Goal: Task Accomplishment & Management: Manage account settings

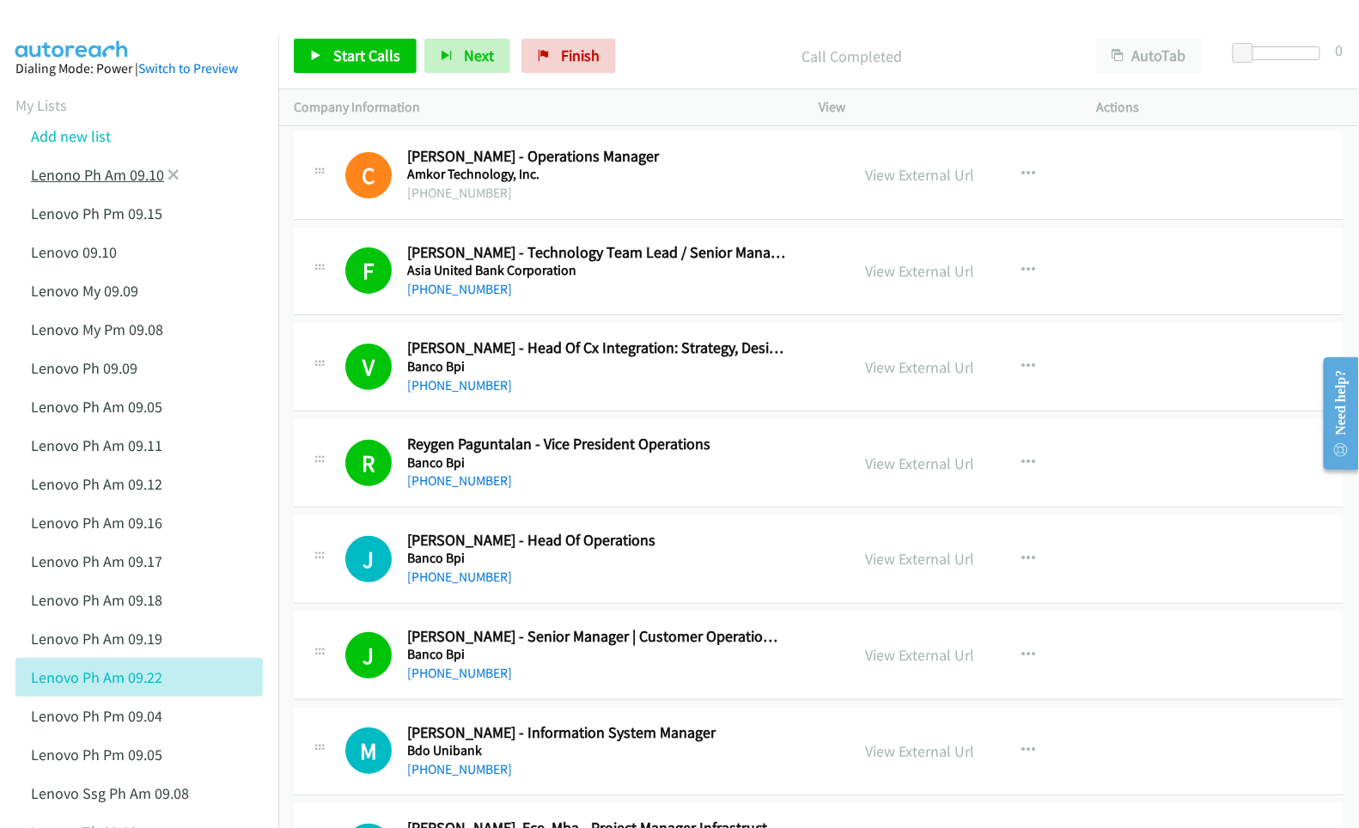
scroll to position [4904, 0]
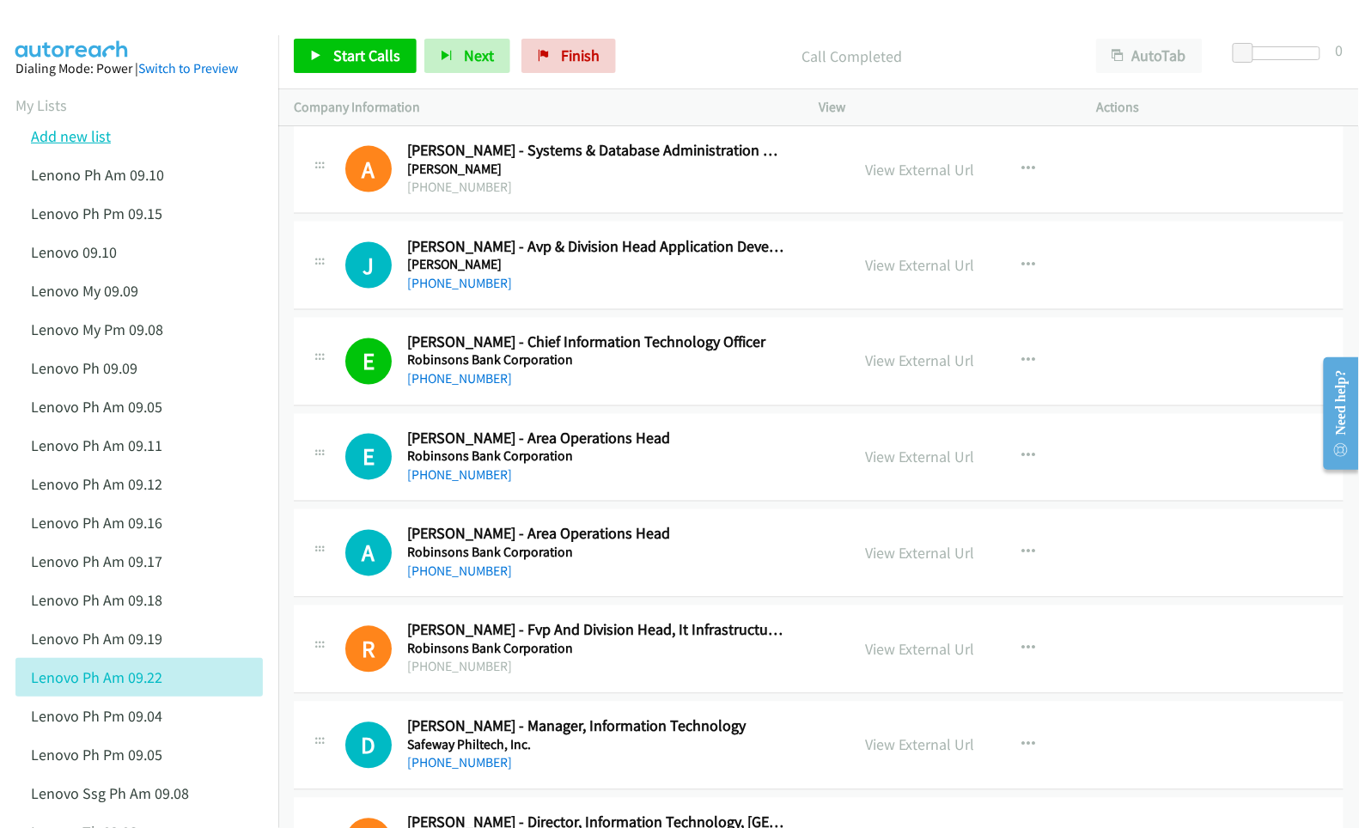
click at [77, 141] on link "Add new list" at bounding box center [71, 136] width 80 height 20
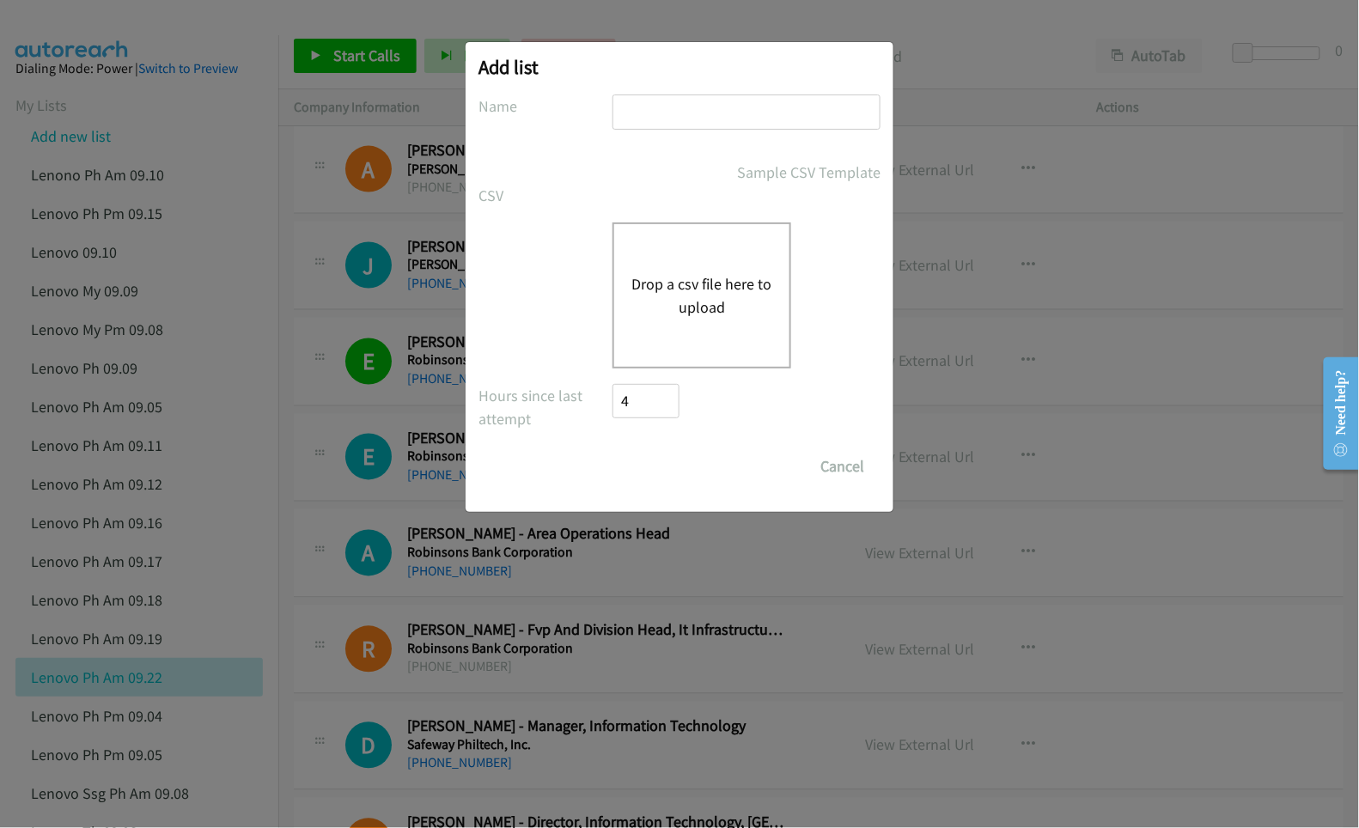
click at [682, 302] on button "Drop a csv file here to upload" at bounding box center [701, 295] width 141 height 46
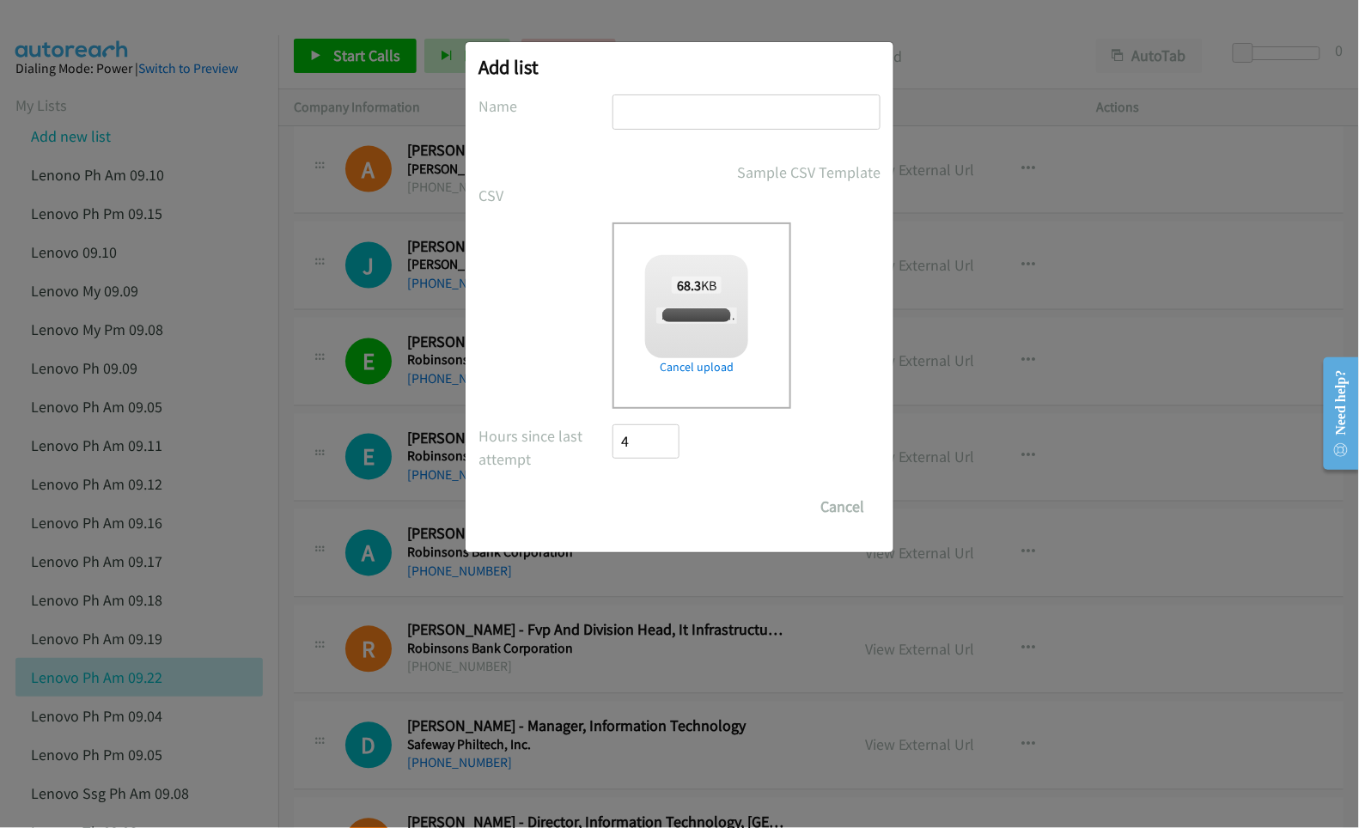
checkbox input "true"
click at [739, 105] on input "text" at bounding box center [746, 111] width 268 height 35
type input "Lenovo SG PM 09.22"
click at [612, 490] on input "Save List" at bounding box center [657, 507] width 90 height 34
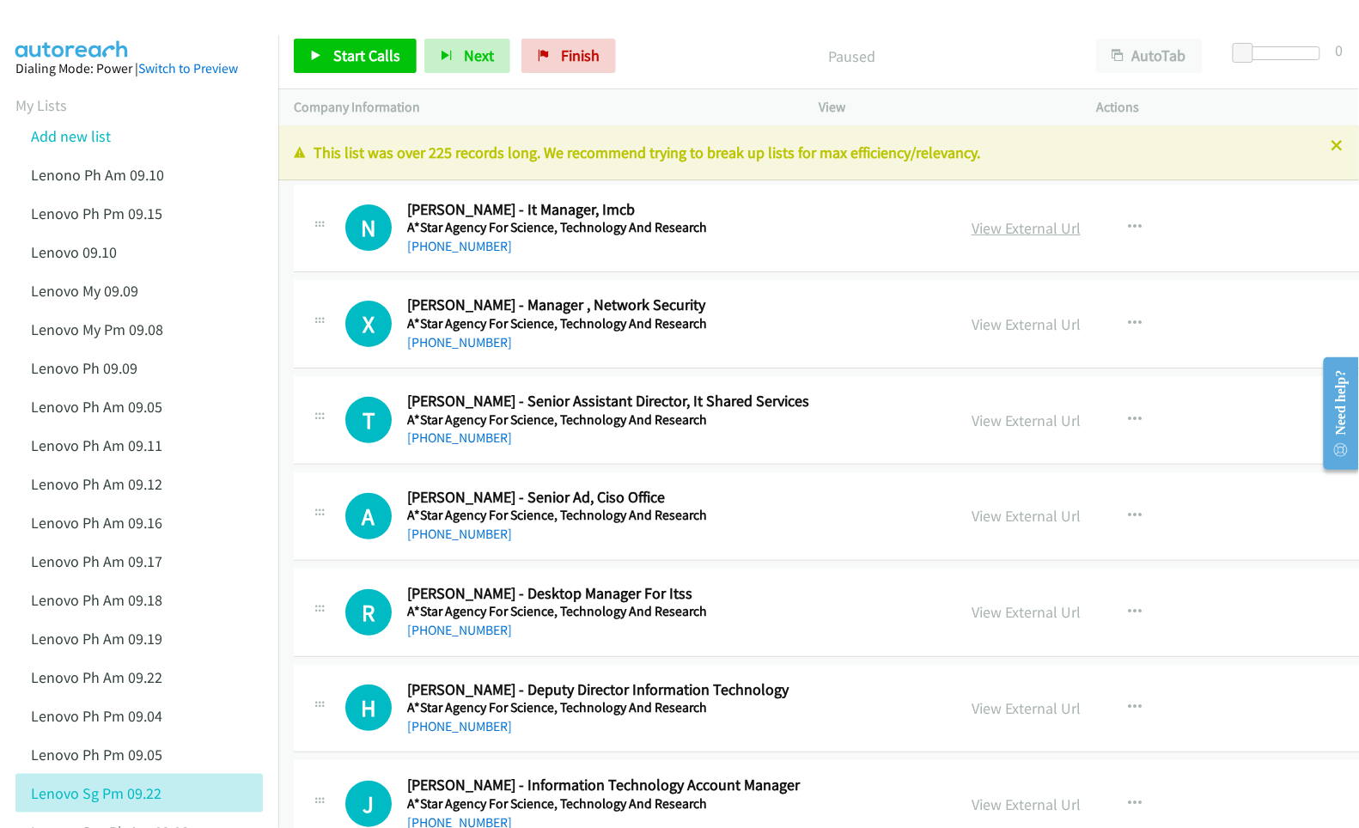
click at [971, 231] on link "View External Url" at bounding box center [1025, 228] width 109 height 20
click at [973, 324] on link "View External Url" at bounding box center [1025, 324] width 109 height 20
click at [971, 417] on link "View External Url" at bounding box center [1025, 421] width 109 height 20
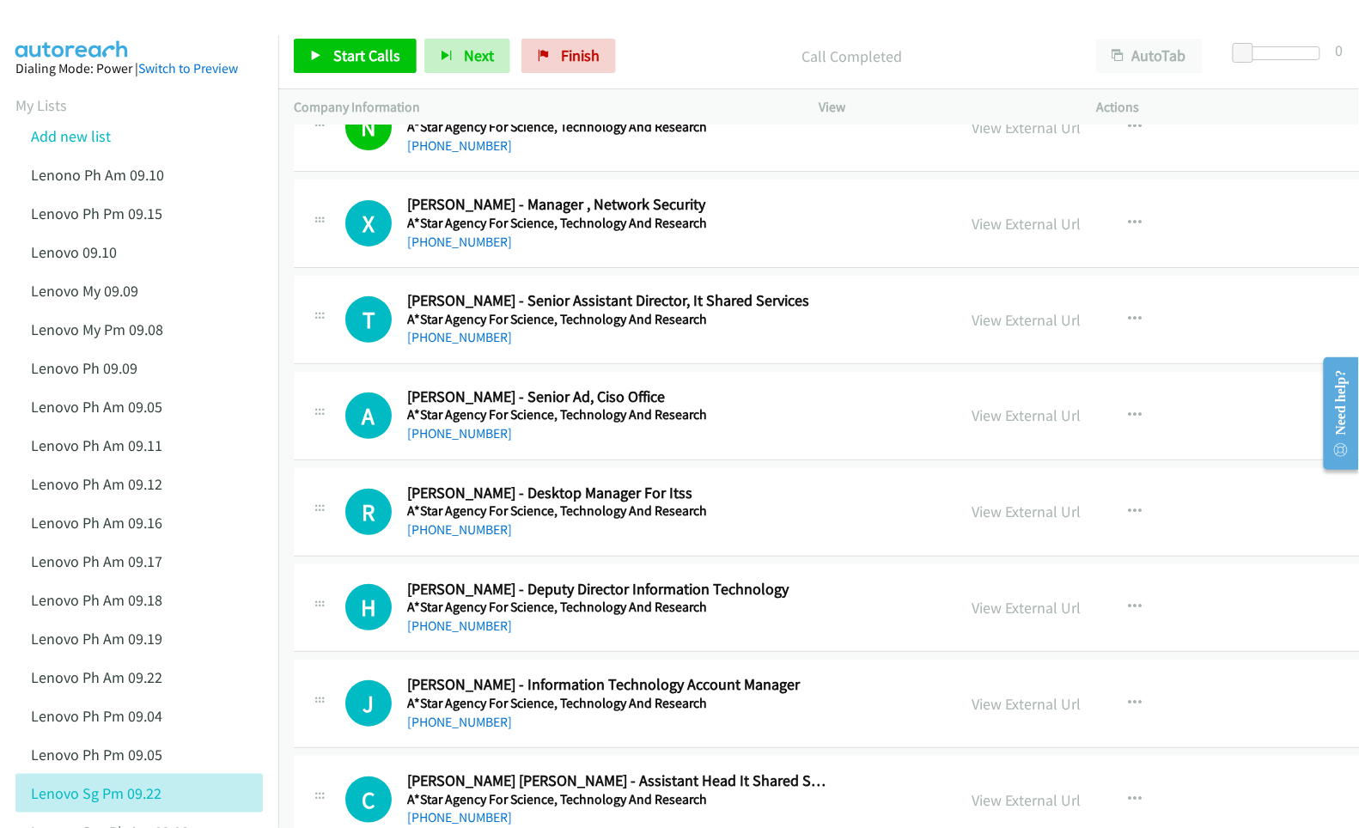
scroll to position [114, 0]
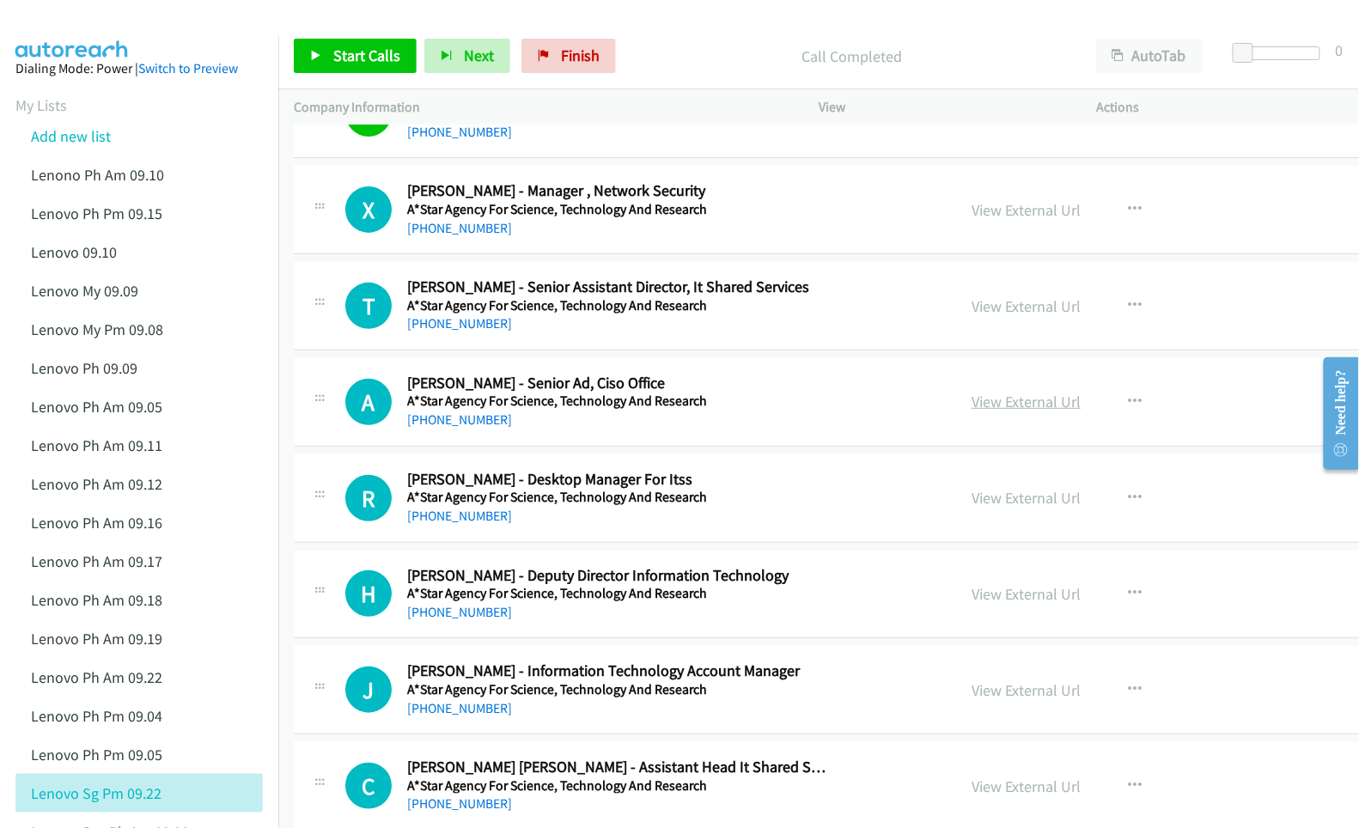
click at [971, 400] on link "View External Url" at bounding box center [1025, 402] width 109 height 20
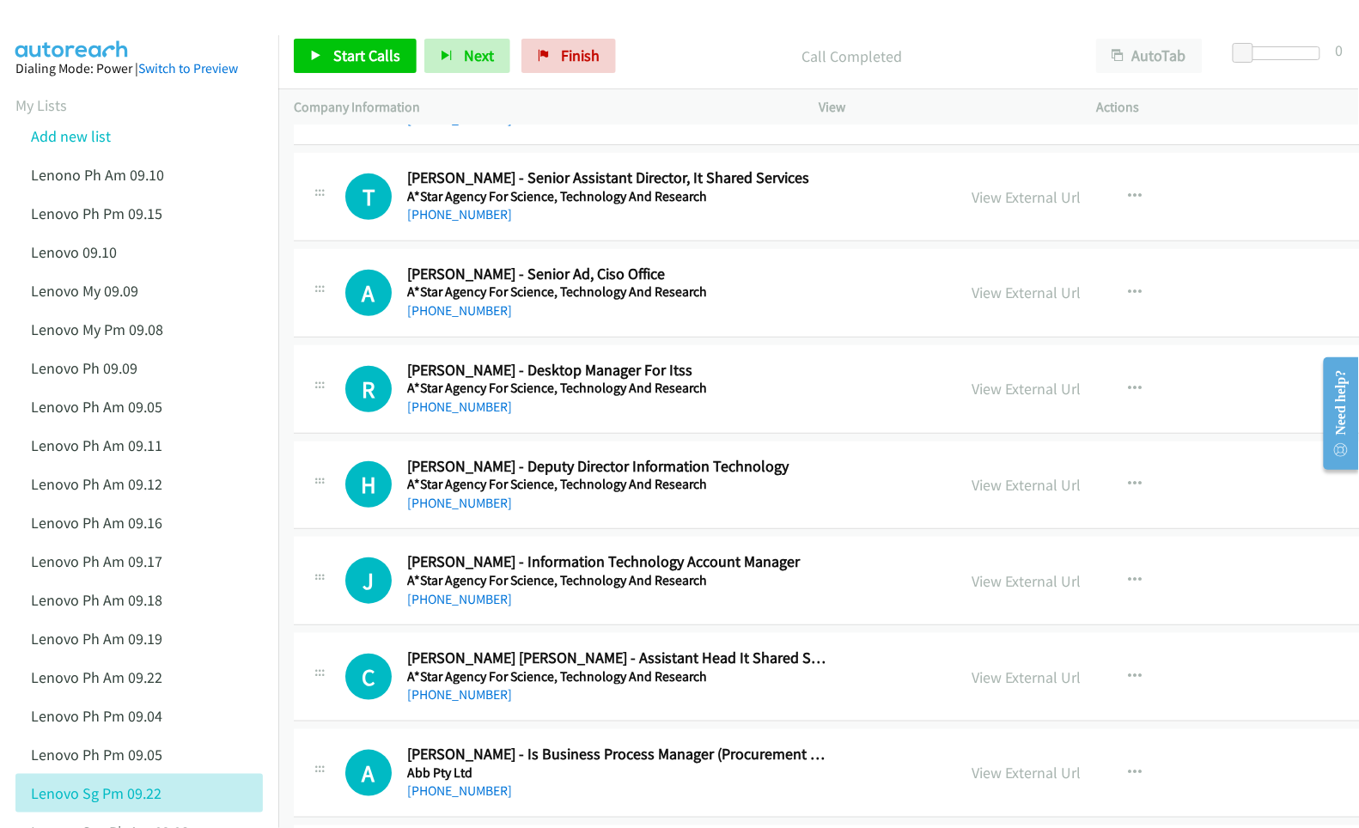
scroll to position [228, 0]
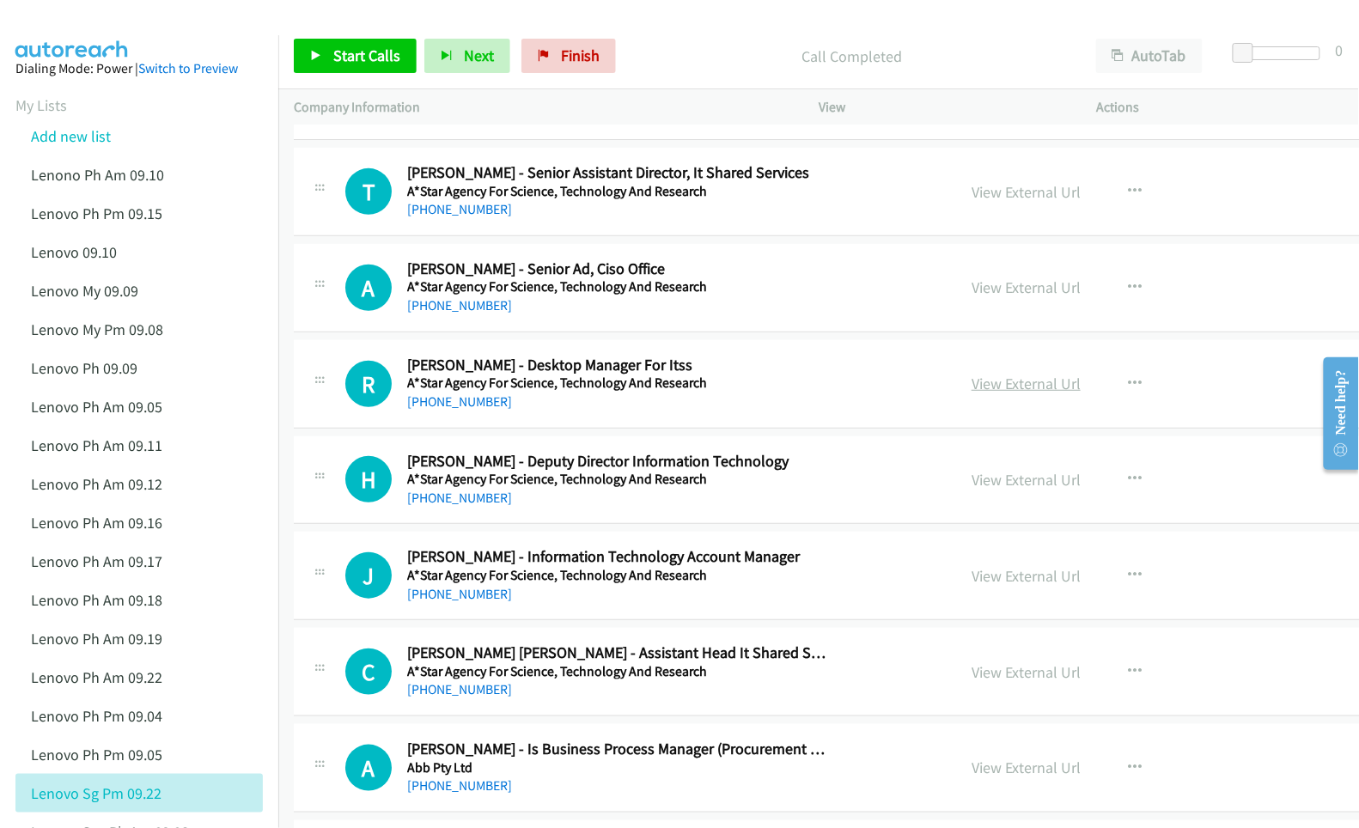
click at [971, 382] on link "View External Url" at bounding box center [1025, 384] width 109 height 20
click at [971, 475] on link "View External Url" at bounding box center [1025, 480] width 109 height 20
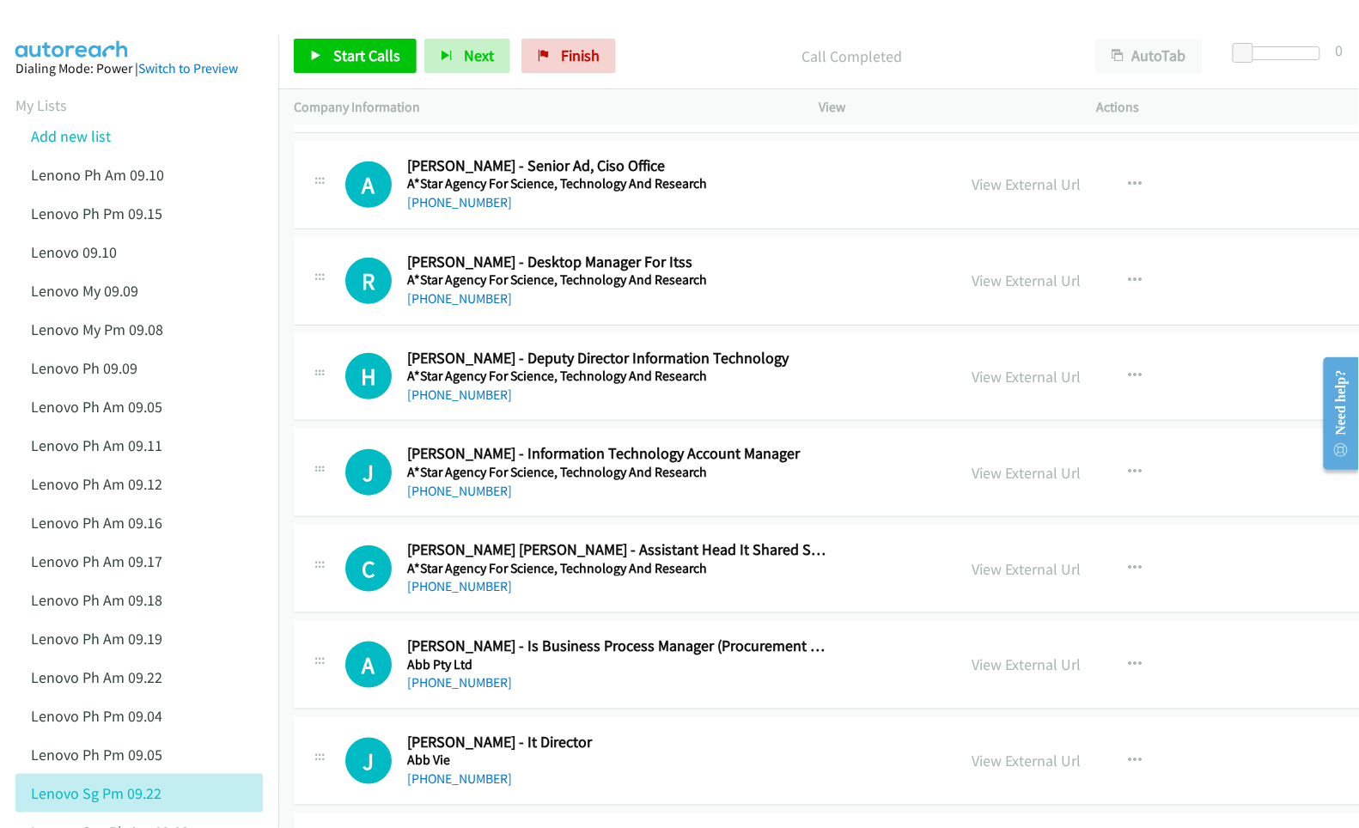
scroll to position [344, 0]
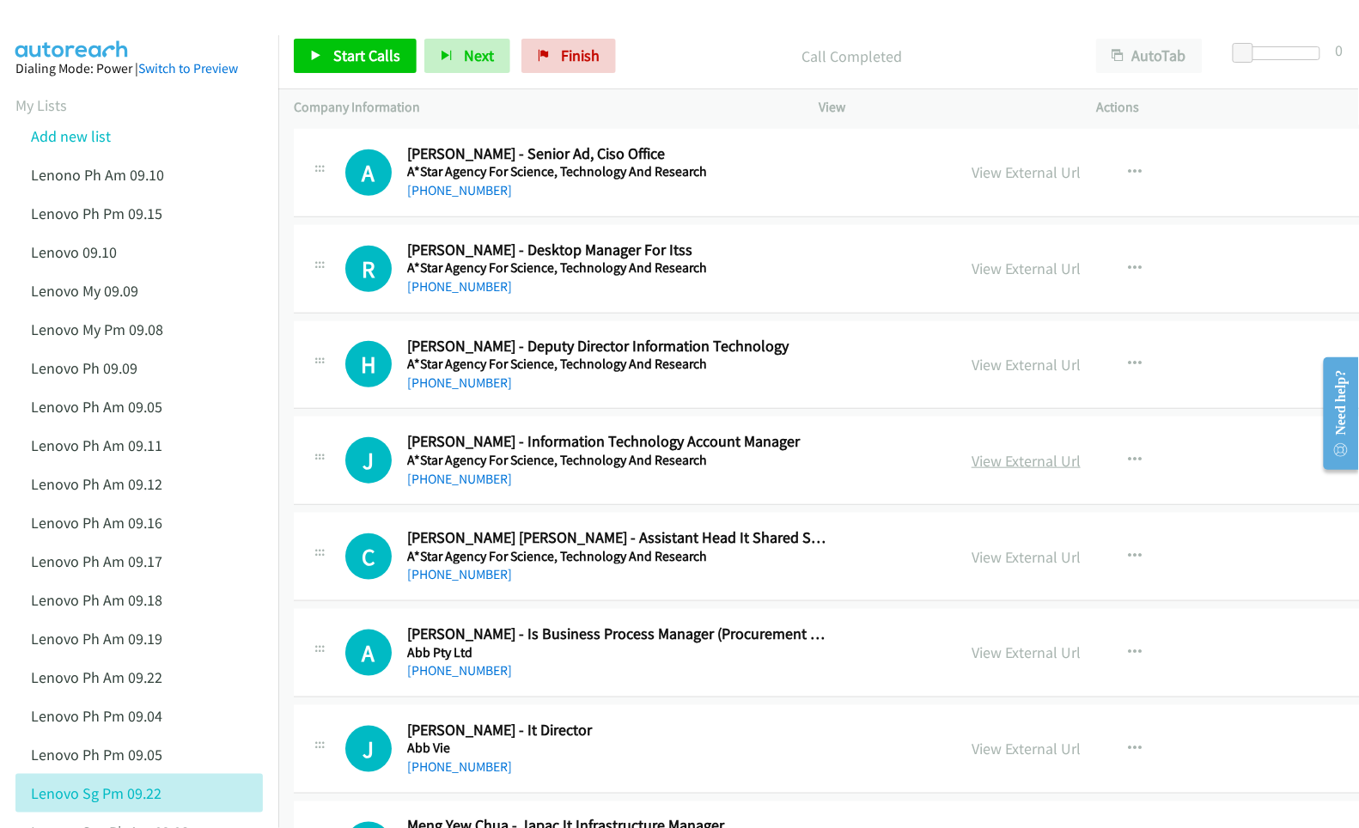
click at [971, 468] on link "View External Url" at bounding box center [1025, 461] width 109 height 20
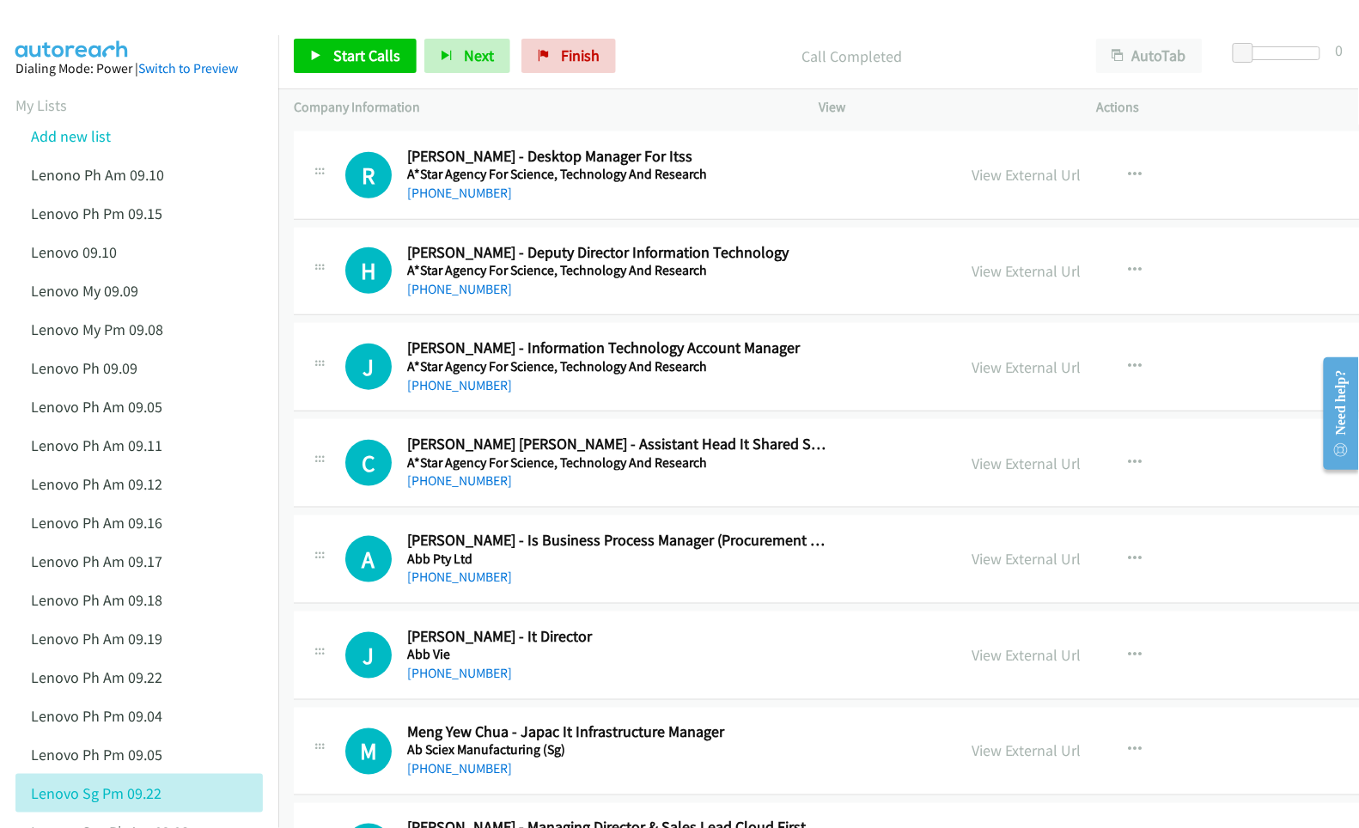
scroll to position [458, 0]
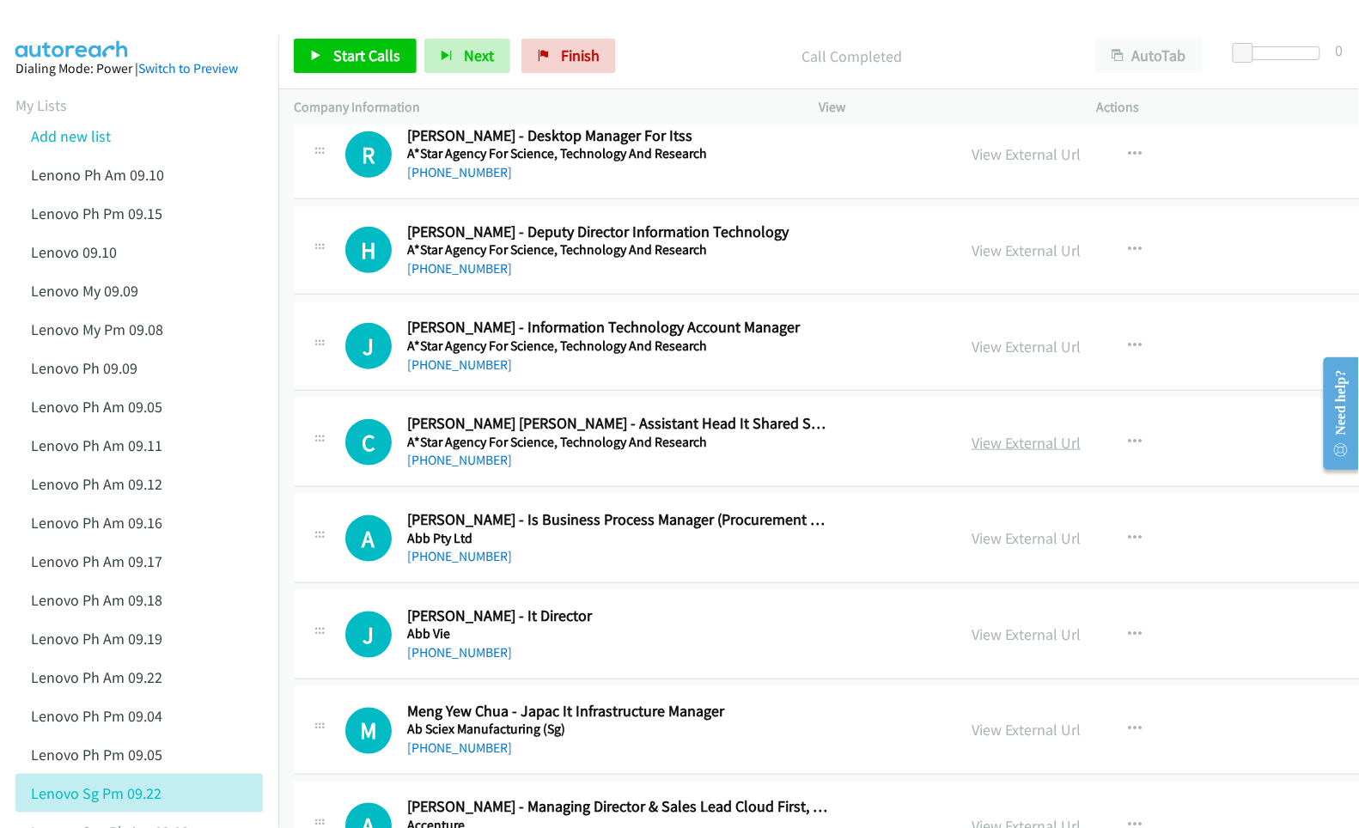
click at [973, 447] on link "View External Url" at bounding box center [1025, 443] width 109 height 20
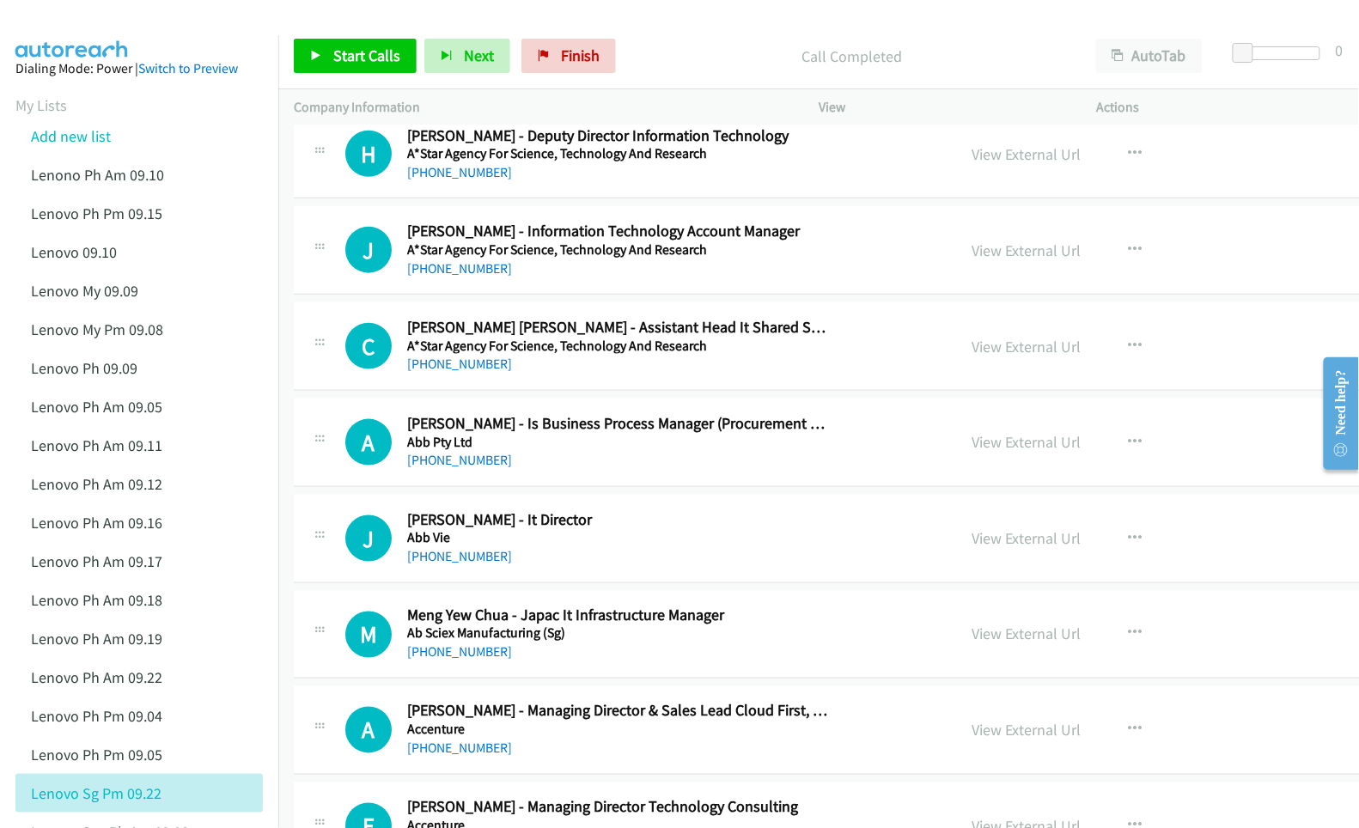
scroll to position [572, 0]
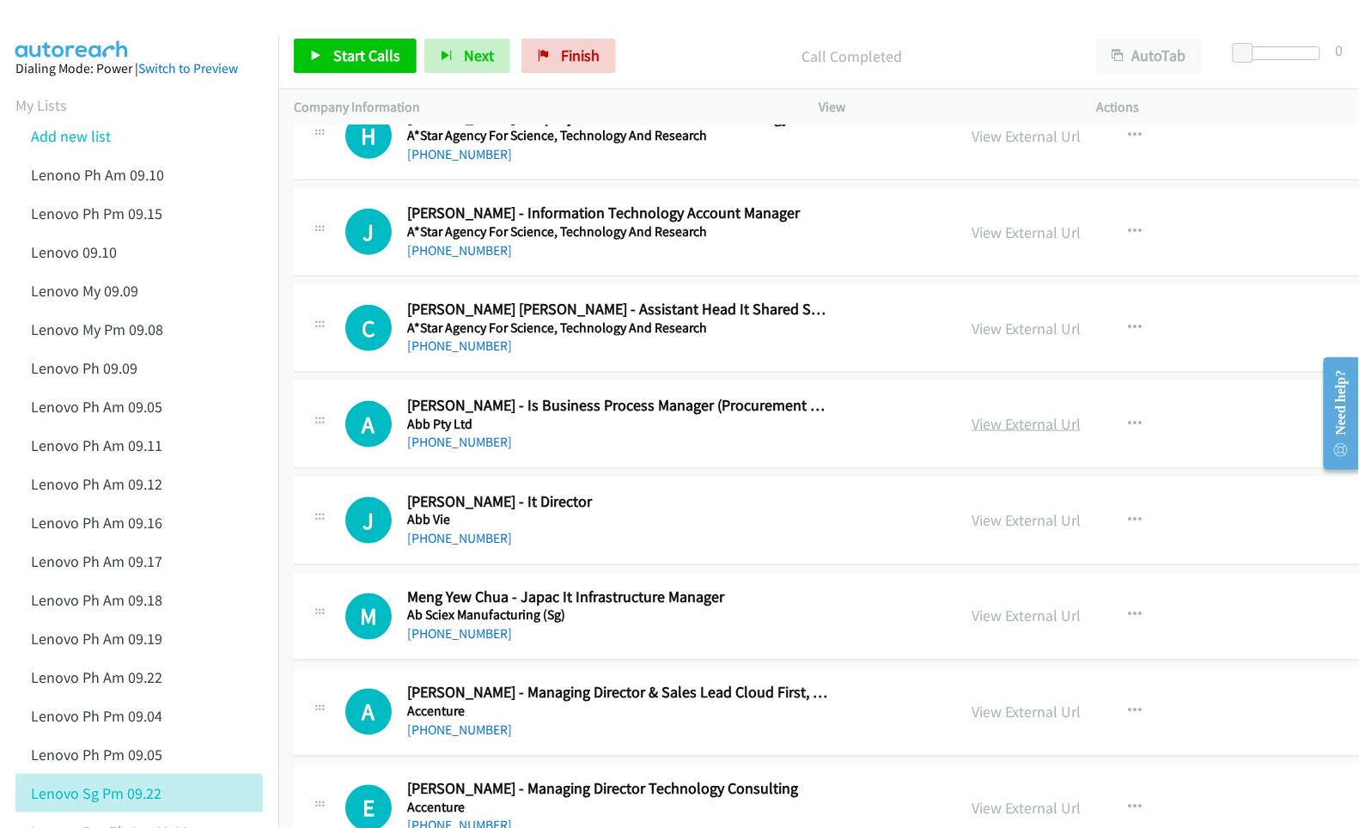
click at [971, 427] on link "View External Url" at bounding box center [1025, 424] width 109 height 20
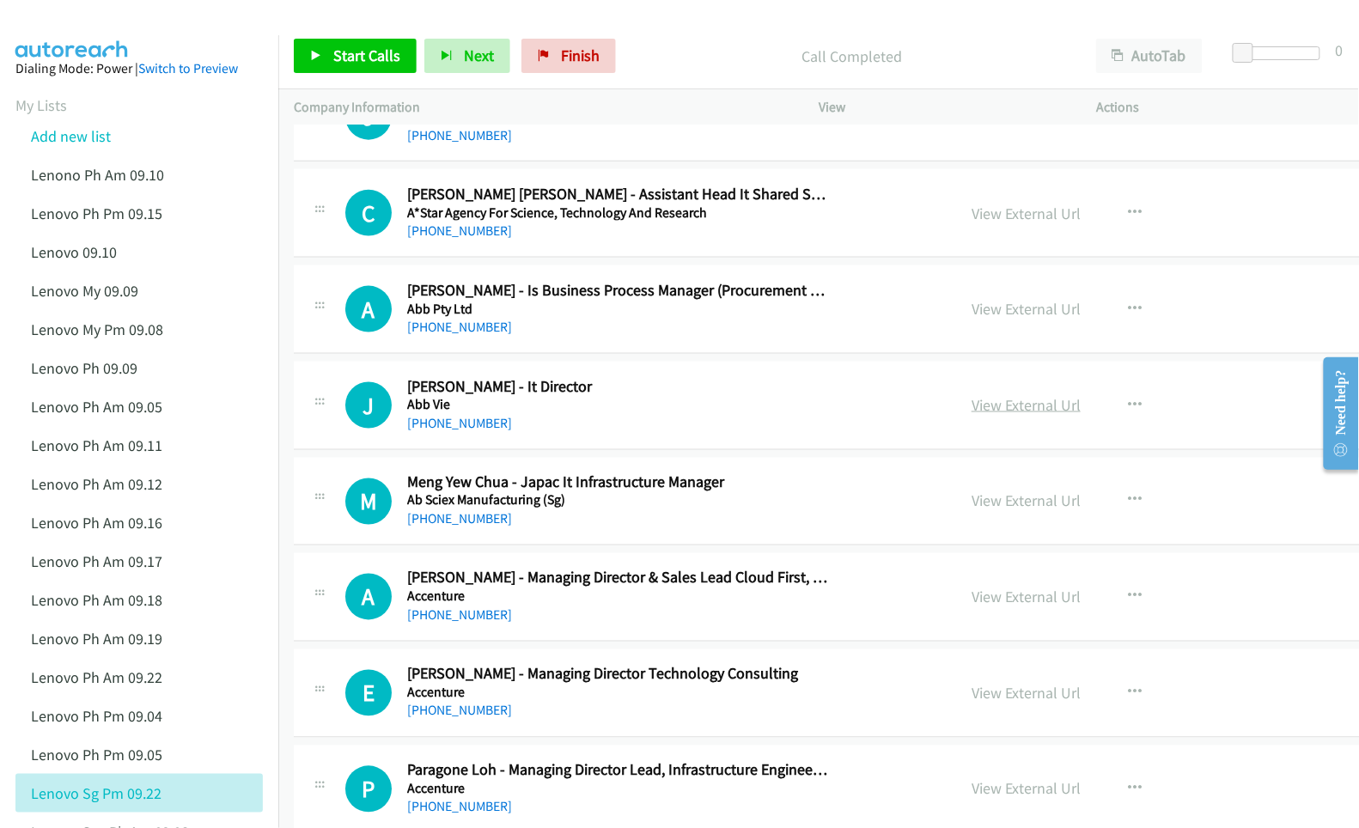
click at [971, 405] on link "View External Url" at bounding box center [1025, 405] width 109 height 20
click at [971, 502] on link "View External Url" at bounding box center [1025, 501] width 109 height 20
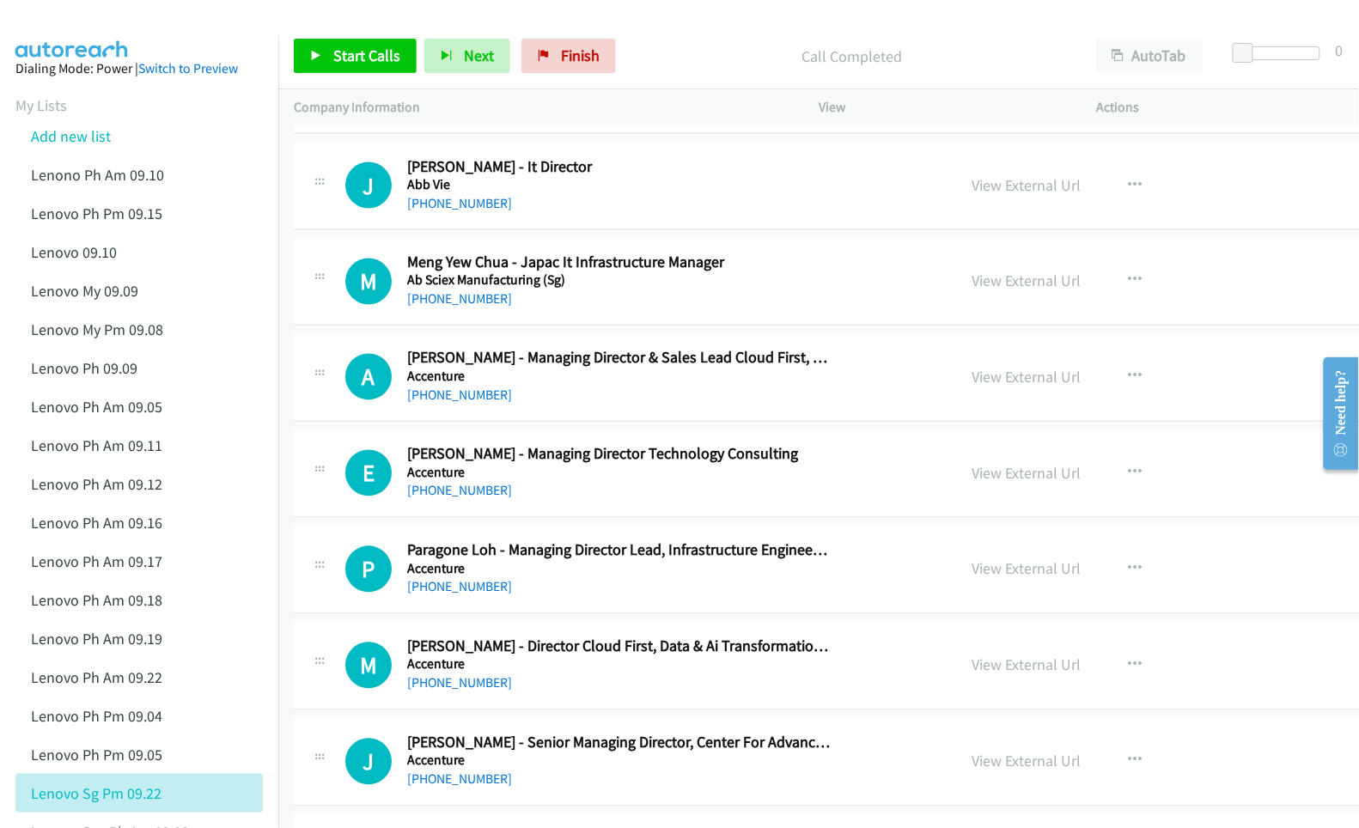
scroll to position [916, 0]
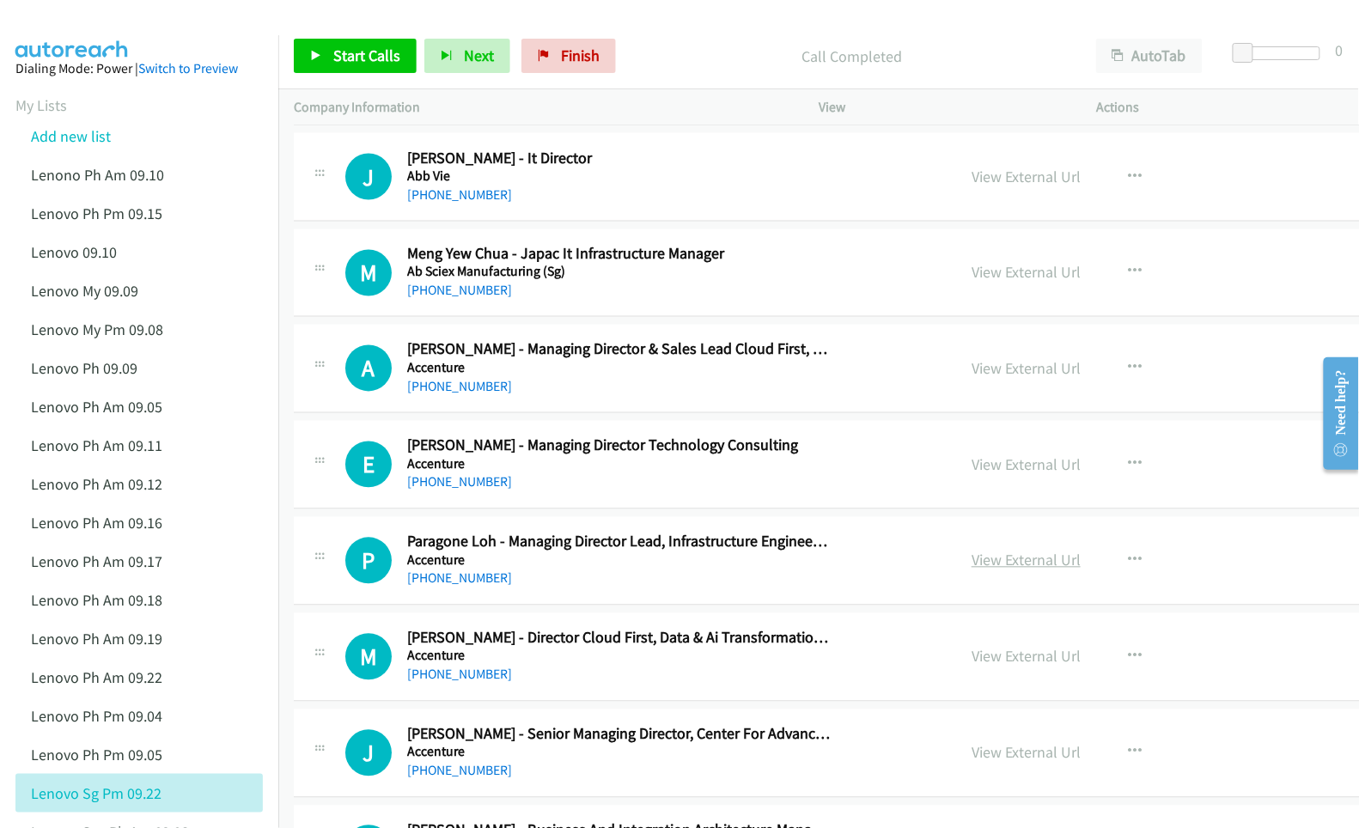
click at [971, 558] on link "View External Url" at bounding box center [1025, 561] width 109 height 20
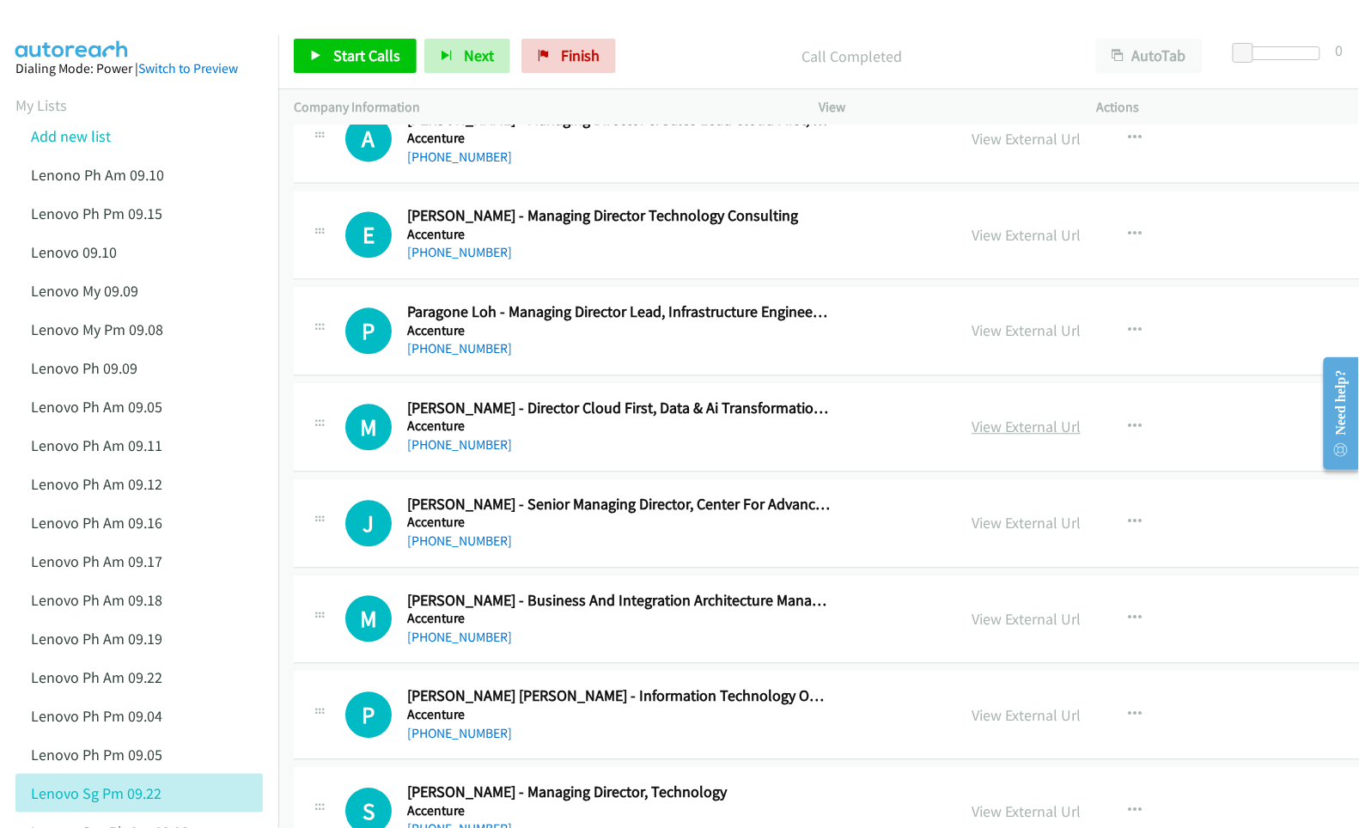
click at [994, 435] on link "View External Url" at bounding box center [1025, 427] width 109 height 20
click at [971, 524] on link "View External Url" at bounding box center [1025, 524] width 109 height 20
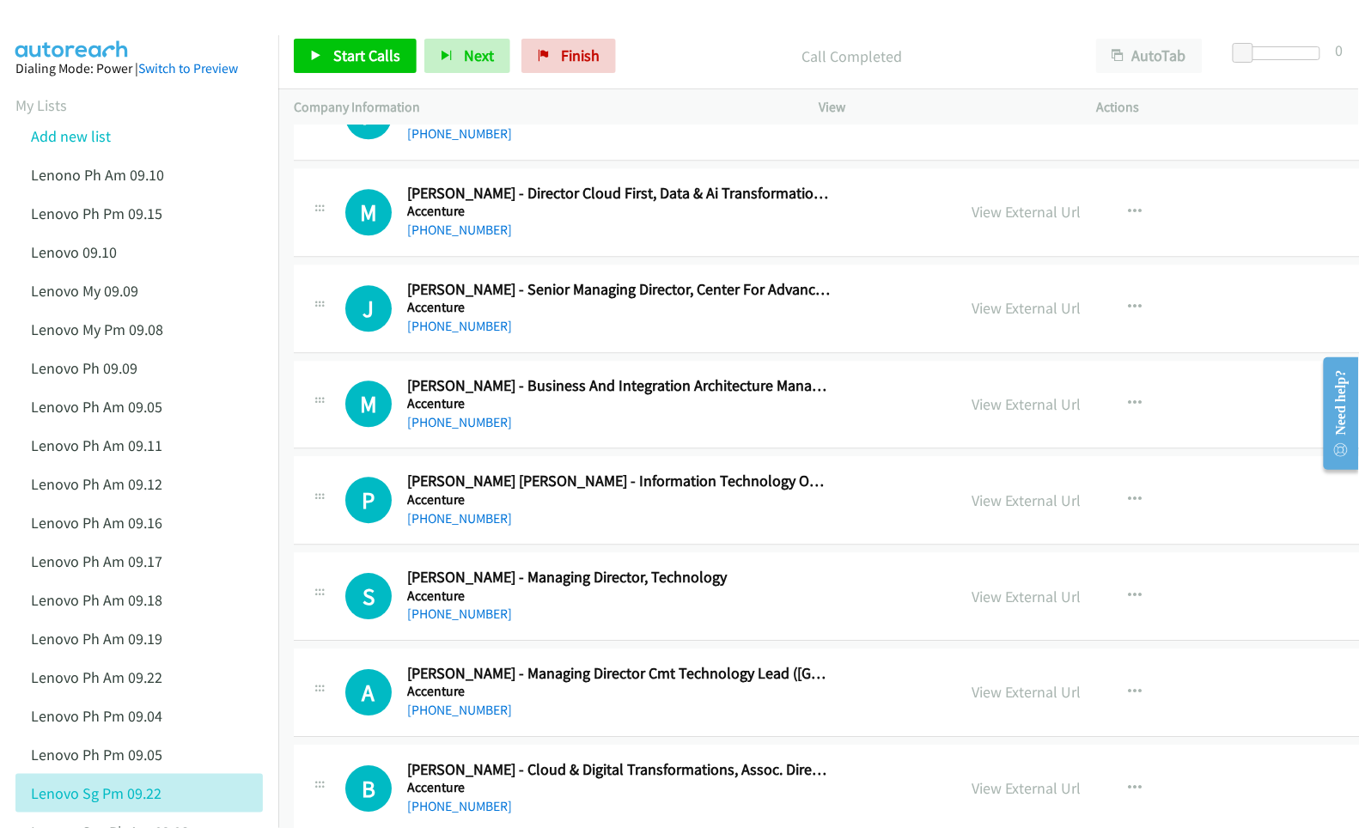
scroll to position [1374, 0]
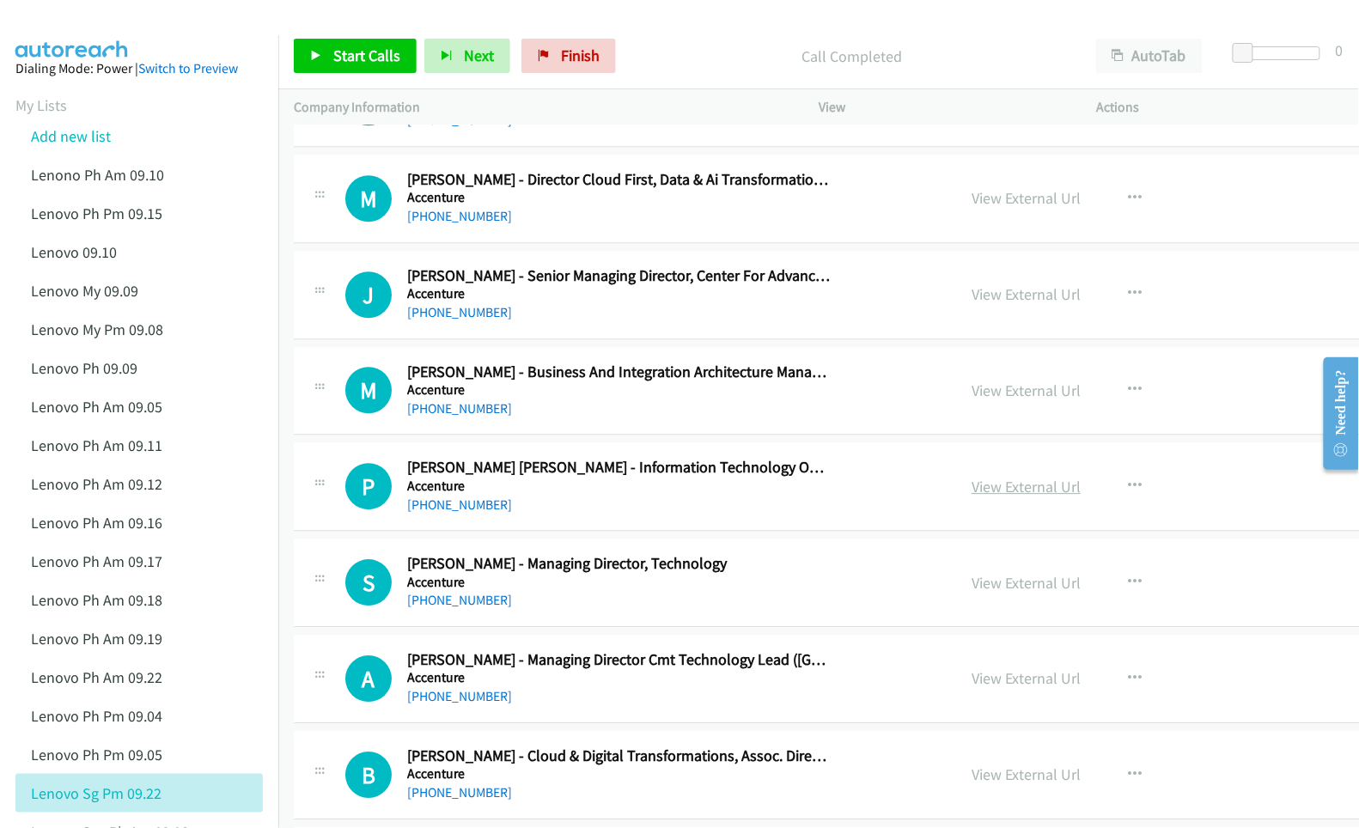
click at [971, 485] on link "View External Url" at bounding box center [1025, 487] width 109 height 20
click at [971, 593] on link "View External Url" at bounding box center [1025, 583] width 109 height 20
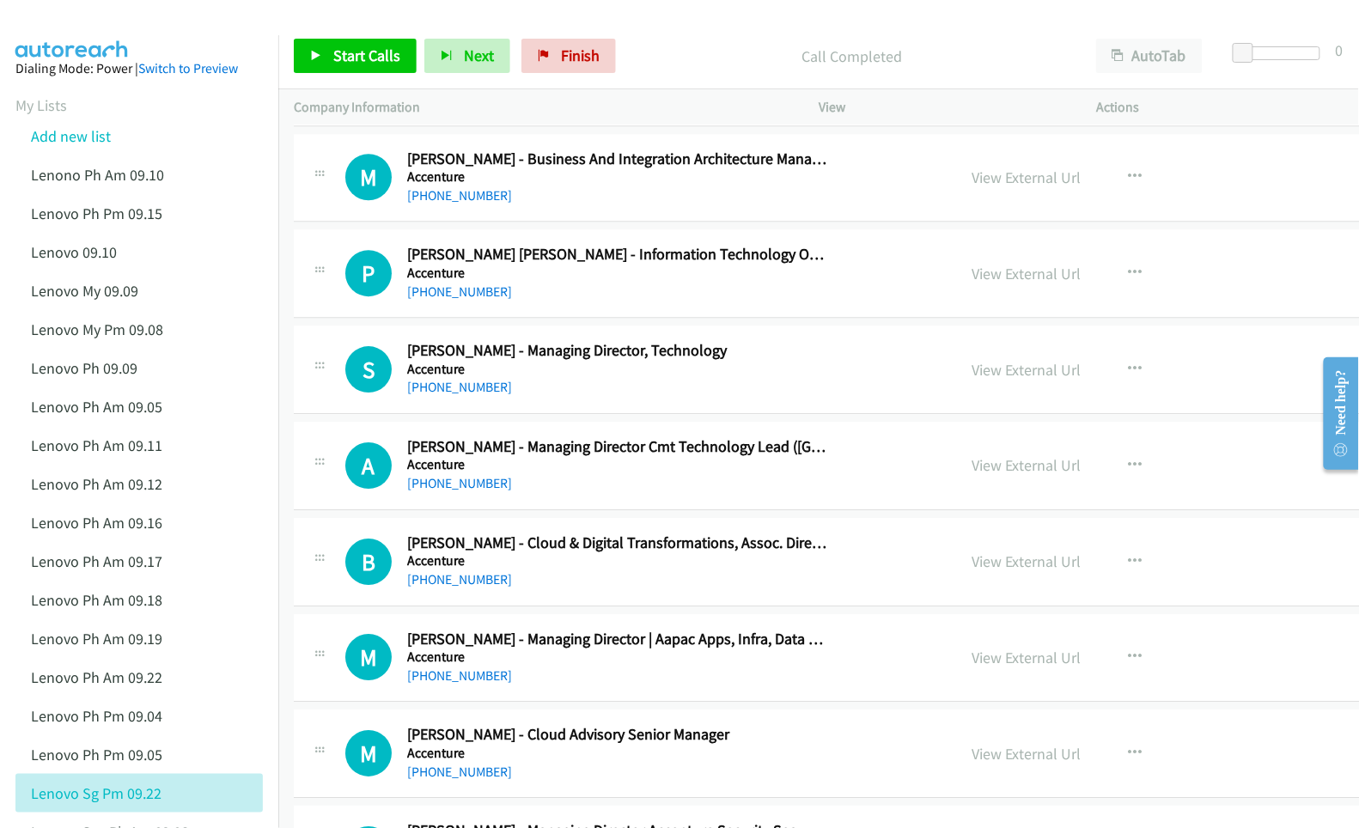
scroll to position [1603, 0]
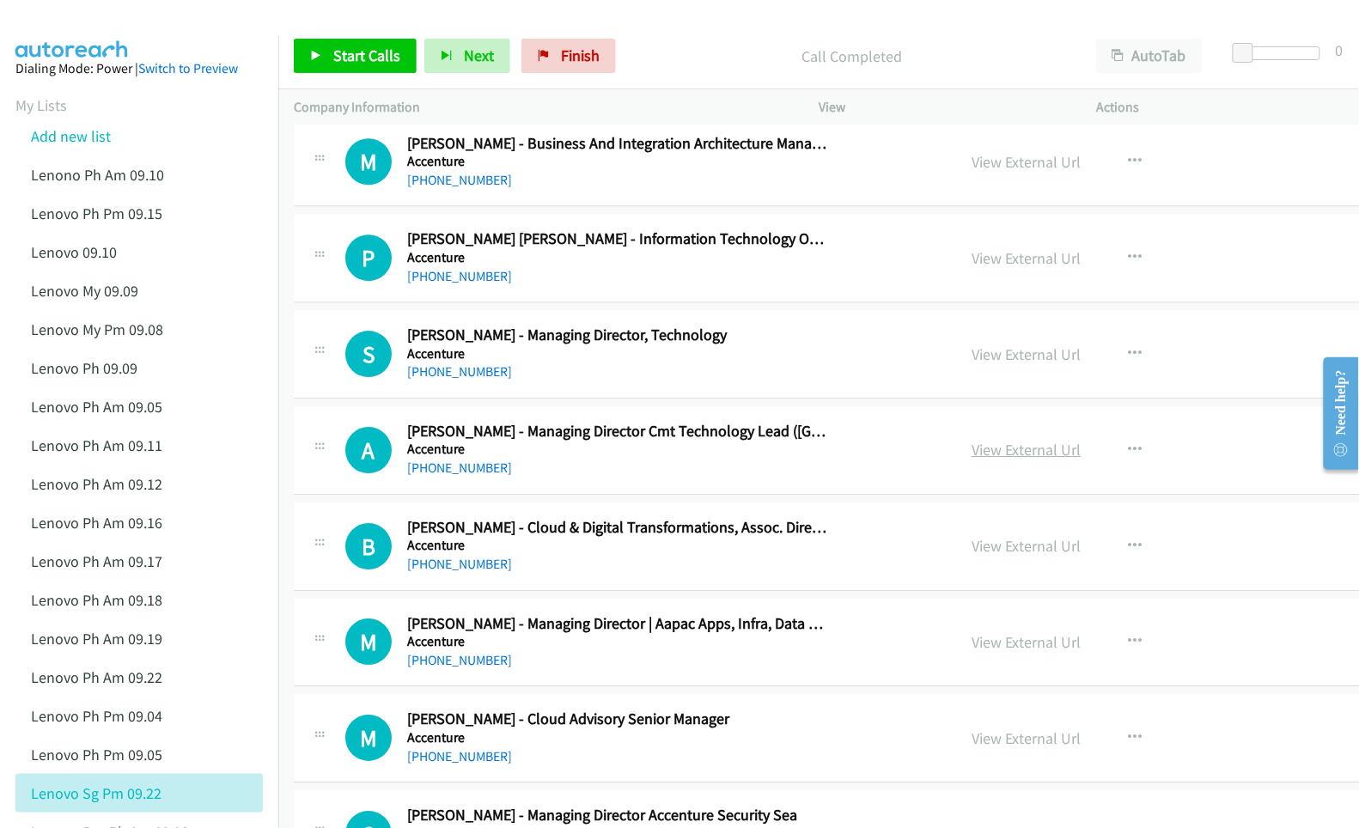
click at [971, 458] on link "View External Url" at bounding box center [1025, 450] width 109 height 20
click at [971, 547] on link "View External Url" at bounding box center [1025, 546] width 109 height 20
click at [971, 640] on link "View External Url" at bounding box center [1025, 642] width 109 height 20
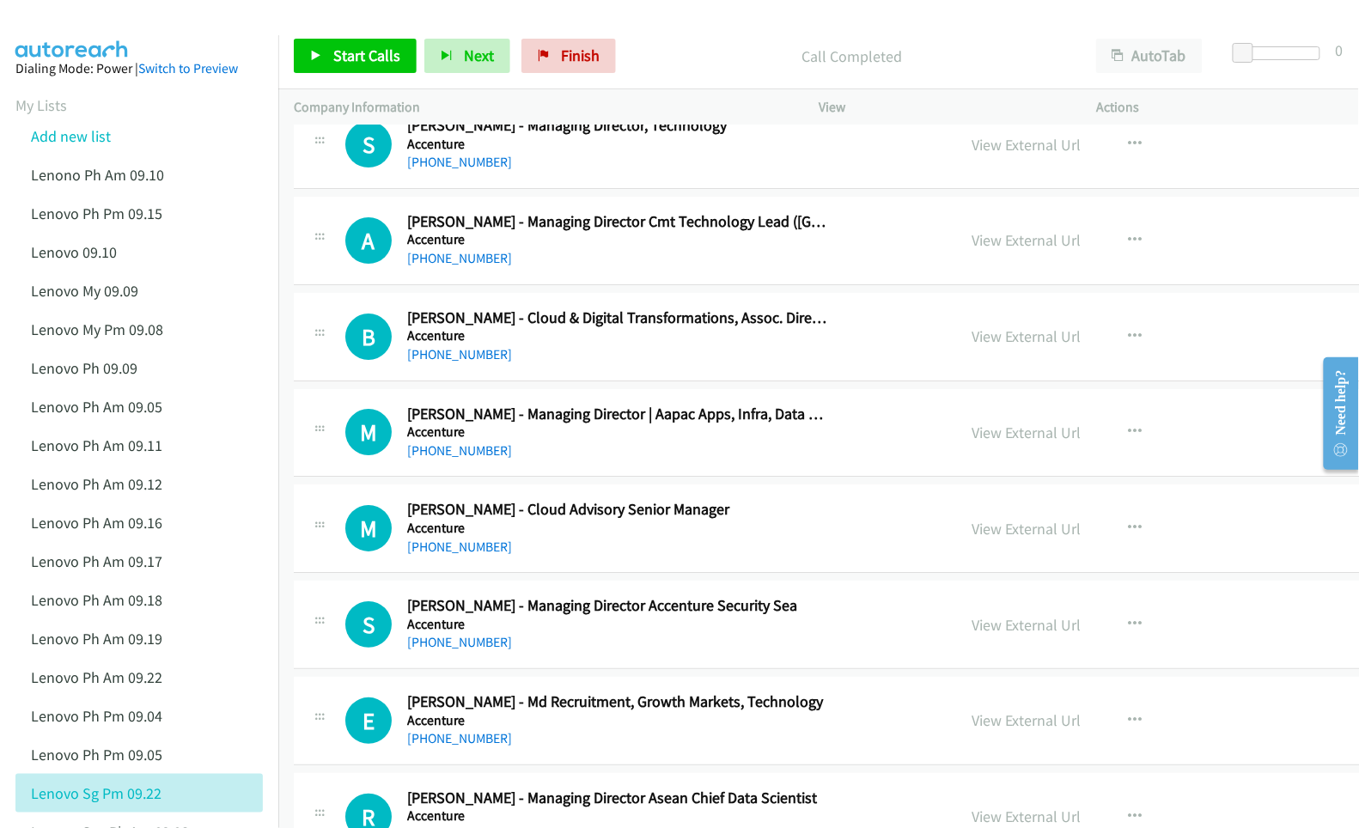
scroll to position [1832, 0]
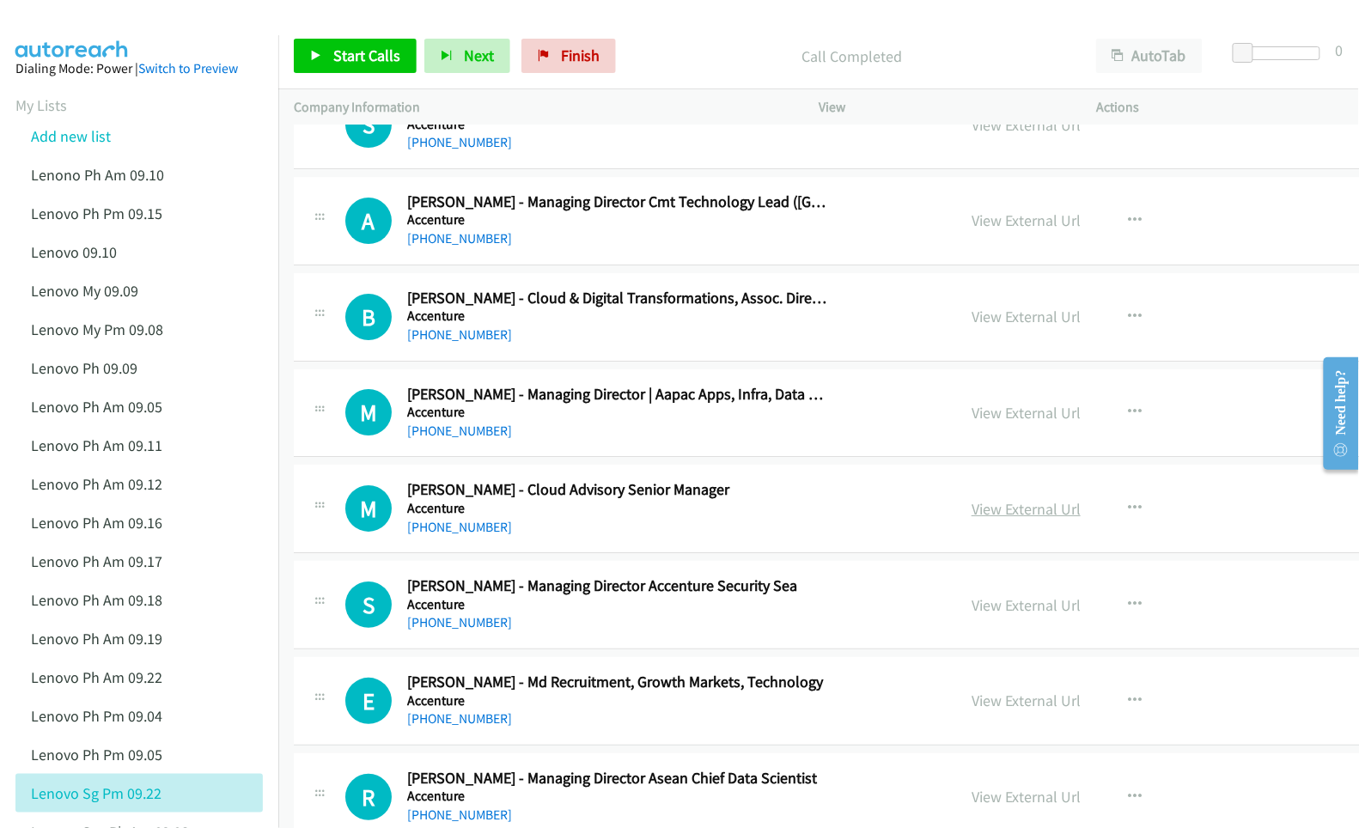
click at [971, 510] on link "View External Url" at bounding box center [1025, 509] width 109 height 20
click at [986, 612] on link "View External Url" at bounding box center [1025, 605] width 109 height 20
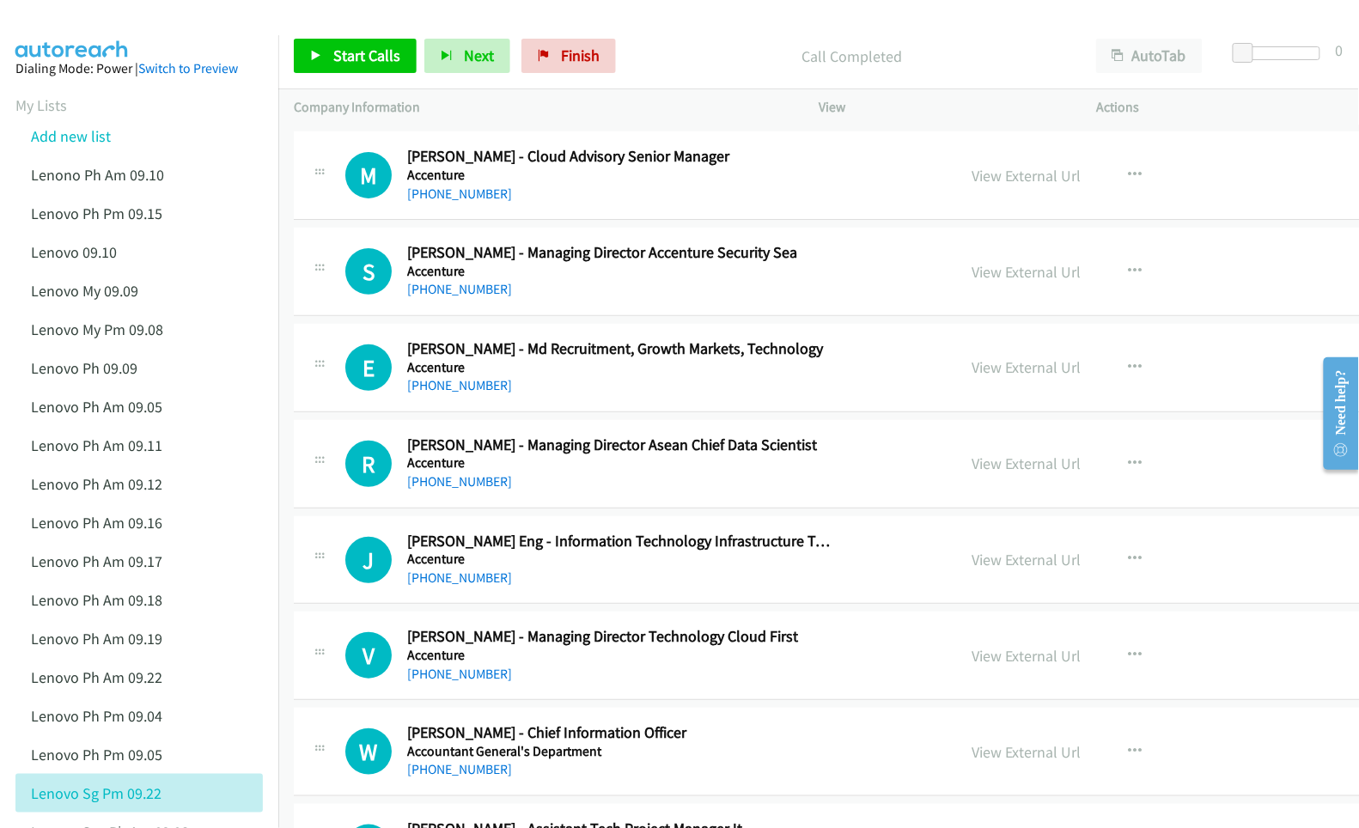
scroll to position [2176, 0]
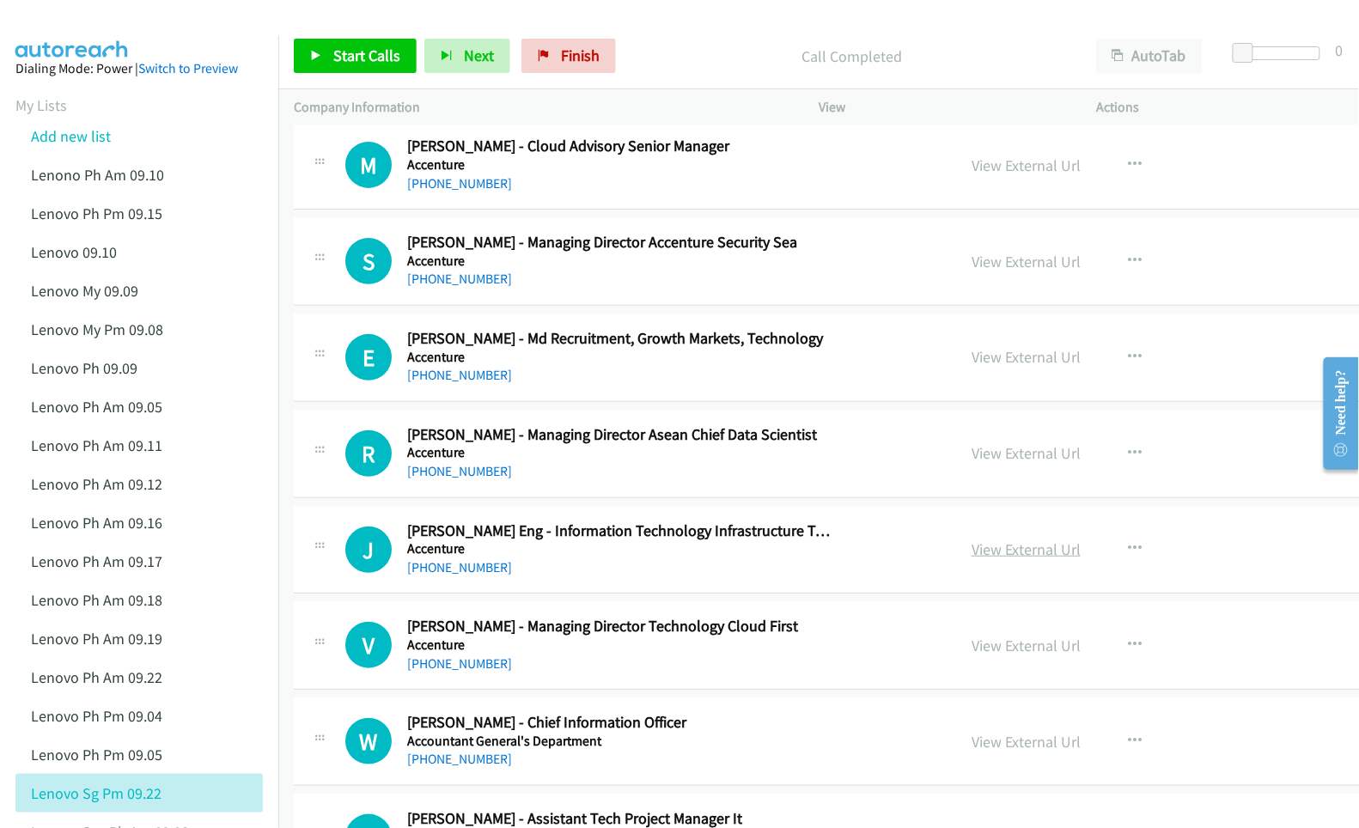
click at [980, 559] on link "View External Url" at bounding box center [1025, 549] width 109 height 20
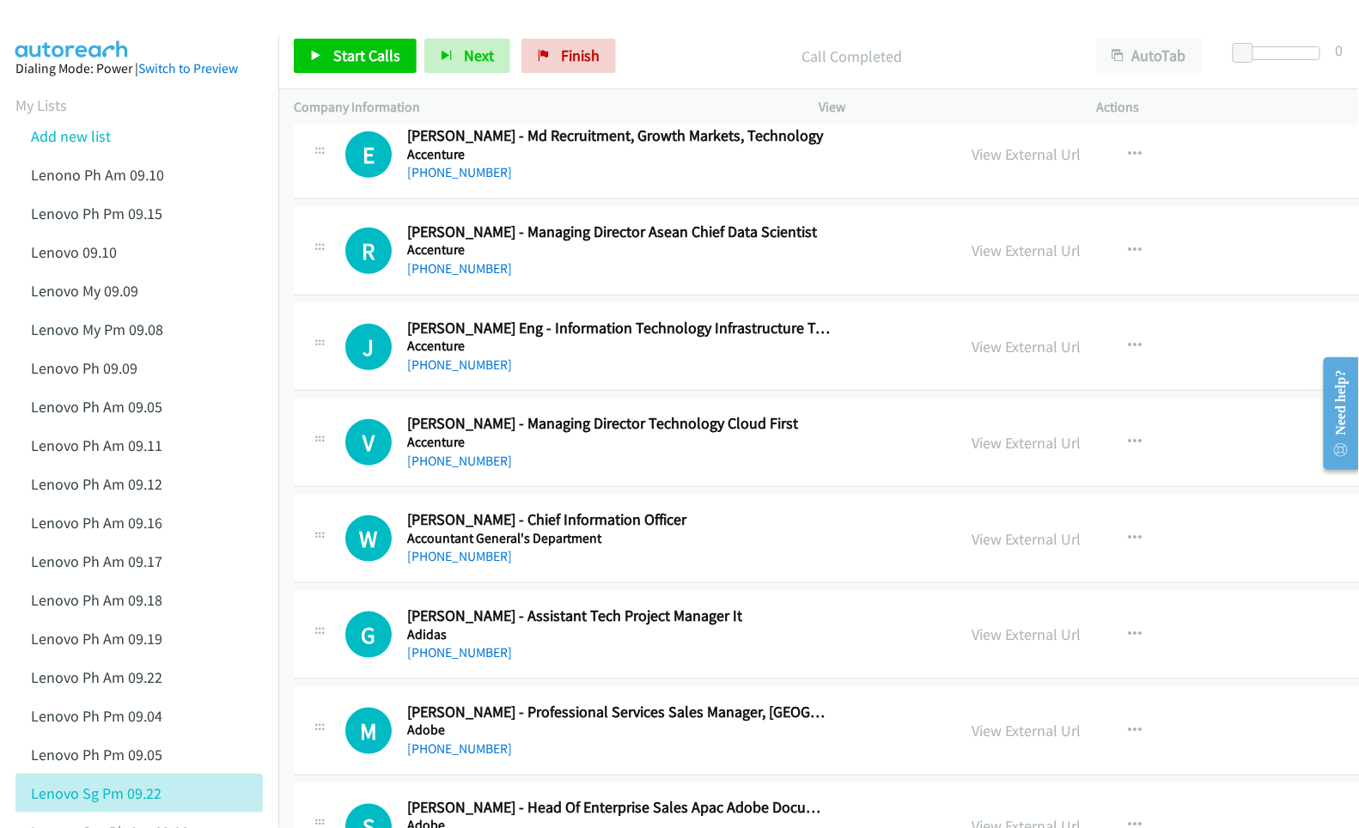
scroll to position [2405, 0]
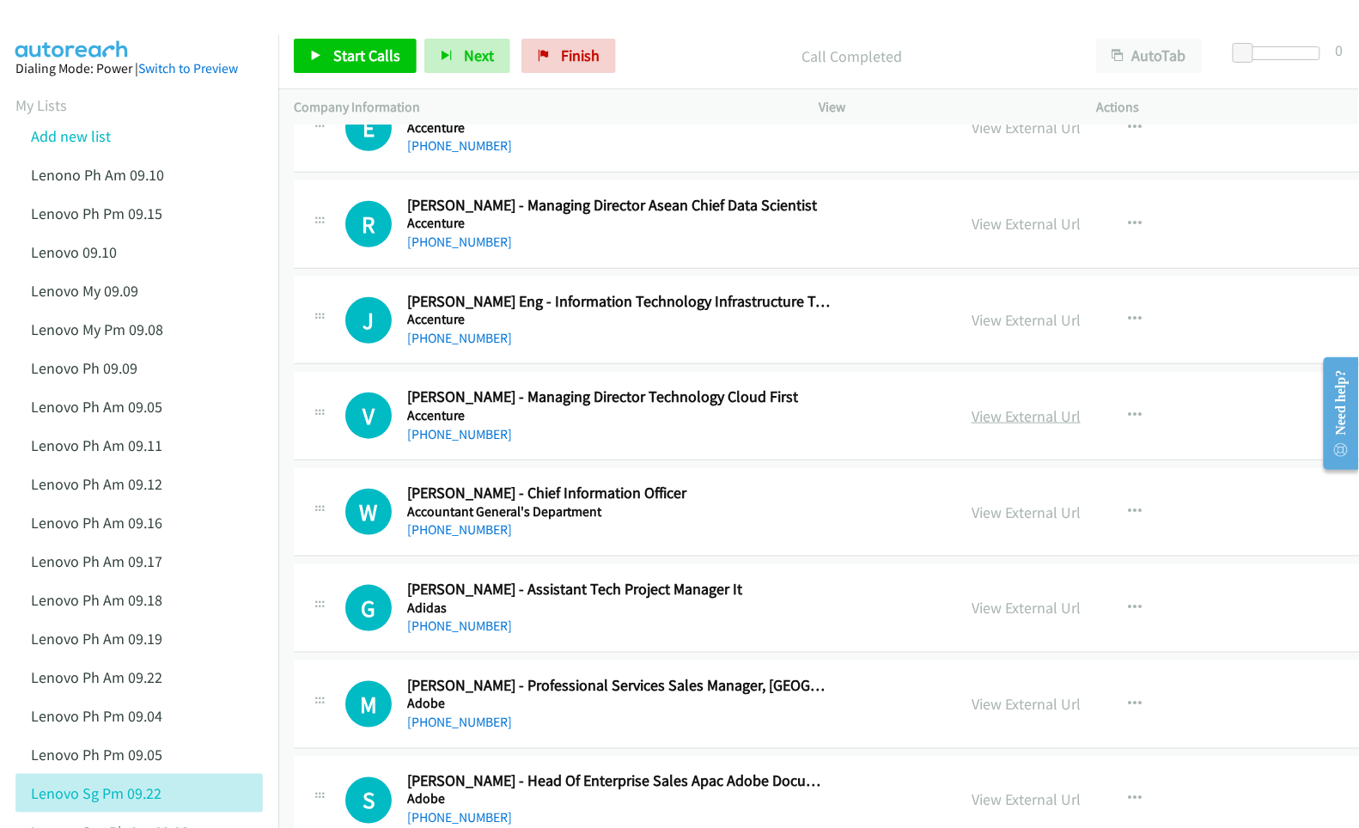
click at [971, 424] on link "View External Url" at bounding box center [1025, 416] width 109 height 20
click at [971, 521] on link "View External Url" at bounding box center [1025, 512] width 109 height 20
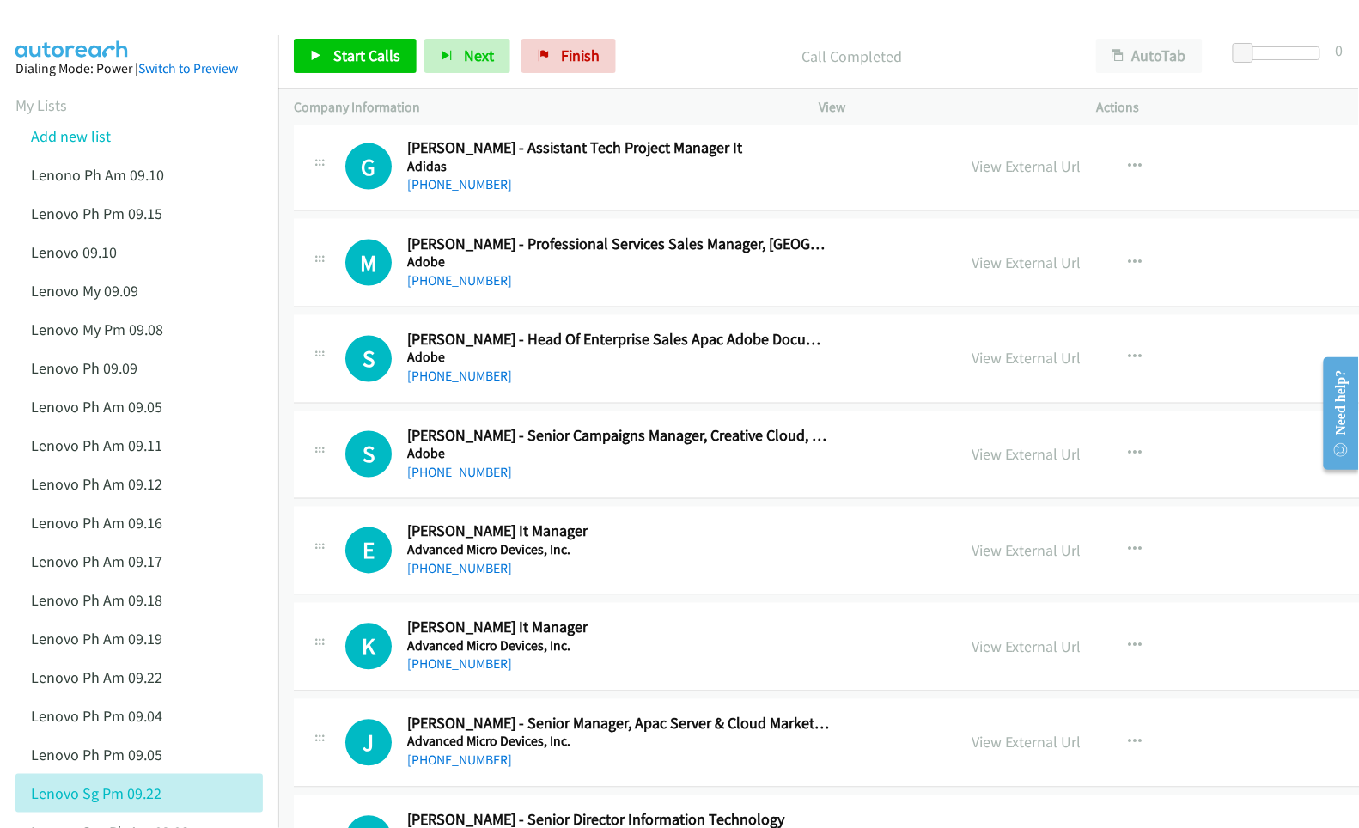
scroll to position [2863, 0]
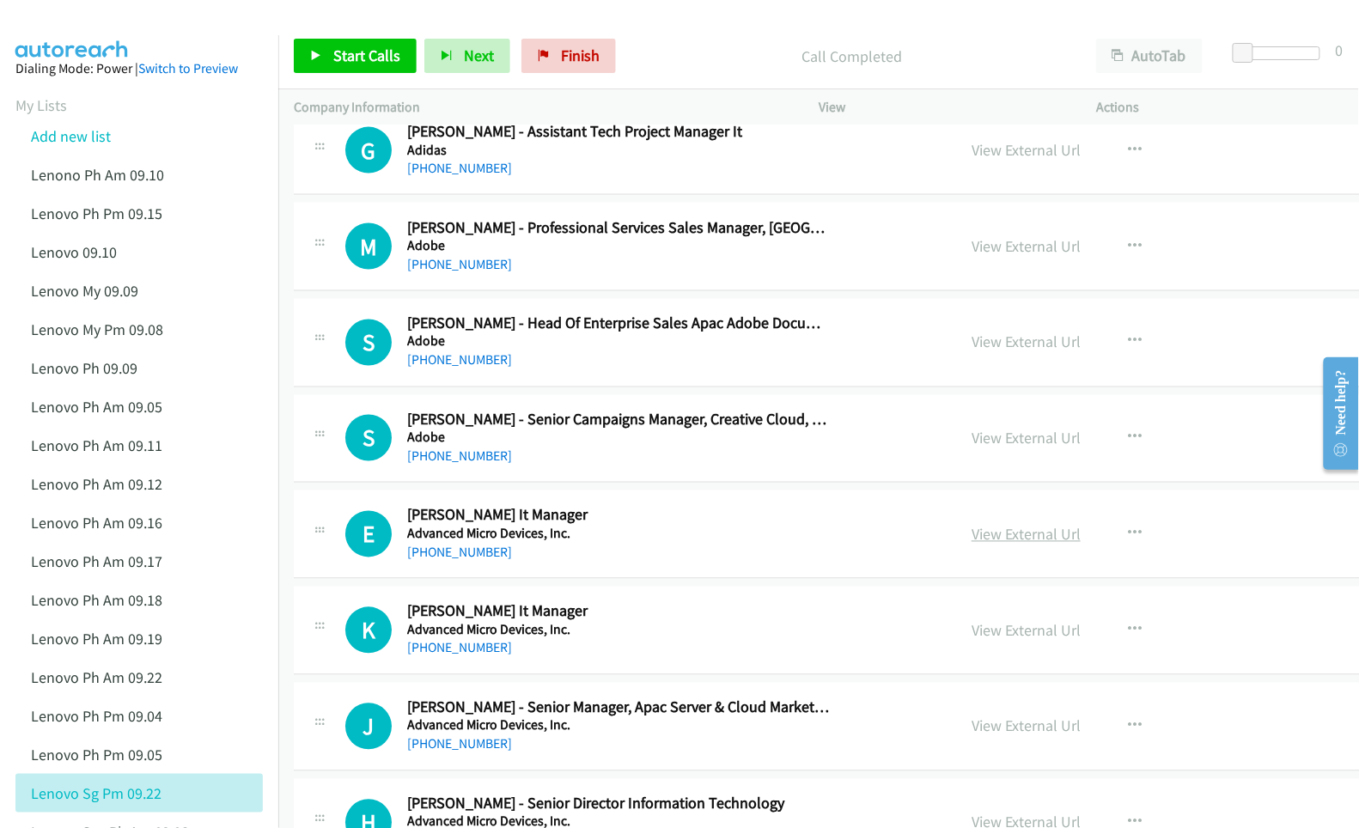
click at [971, 545] on link "View External Url" at bounding box center [1025, 535] width 109 height 20
click at [971, 636] on link "View External Url" at bounding box center [1025, 631] width 109 height 20
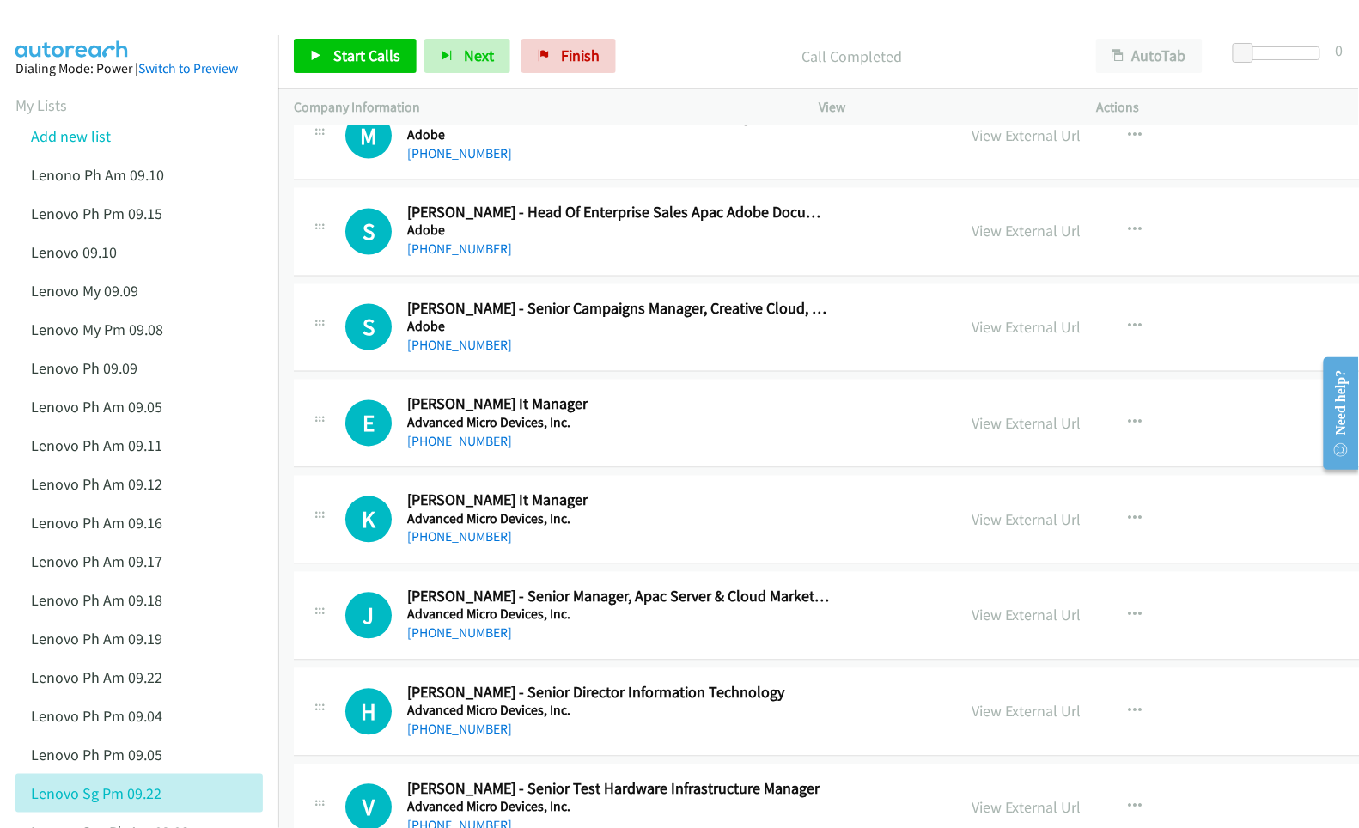
scroll to position [2977, 0]
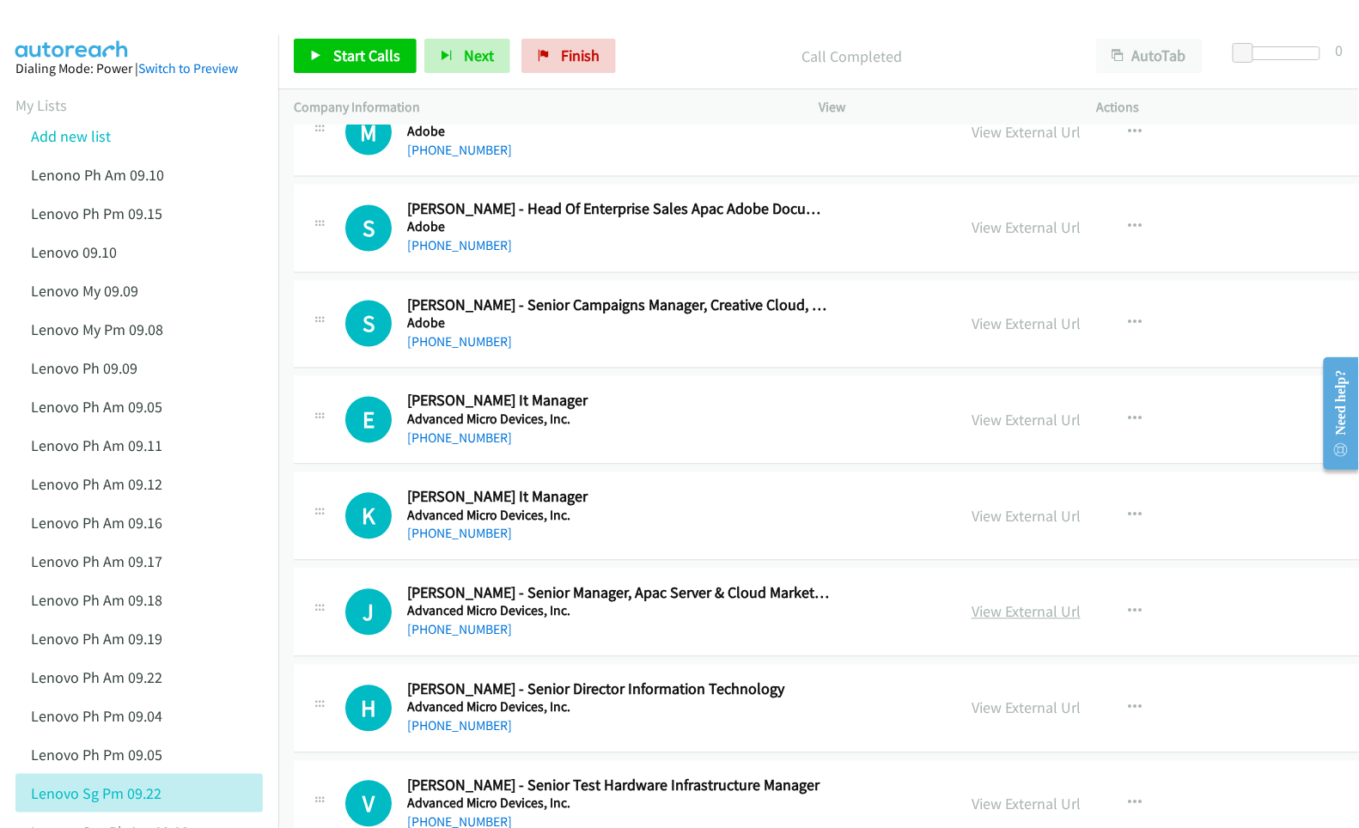
click at [993, 620] on link "View External Url" at bounding box center [1025, 612] width 109 height 20
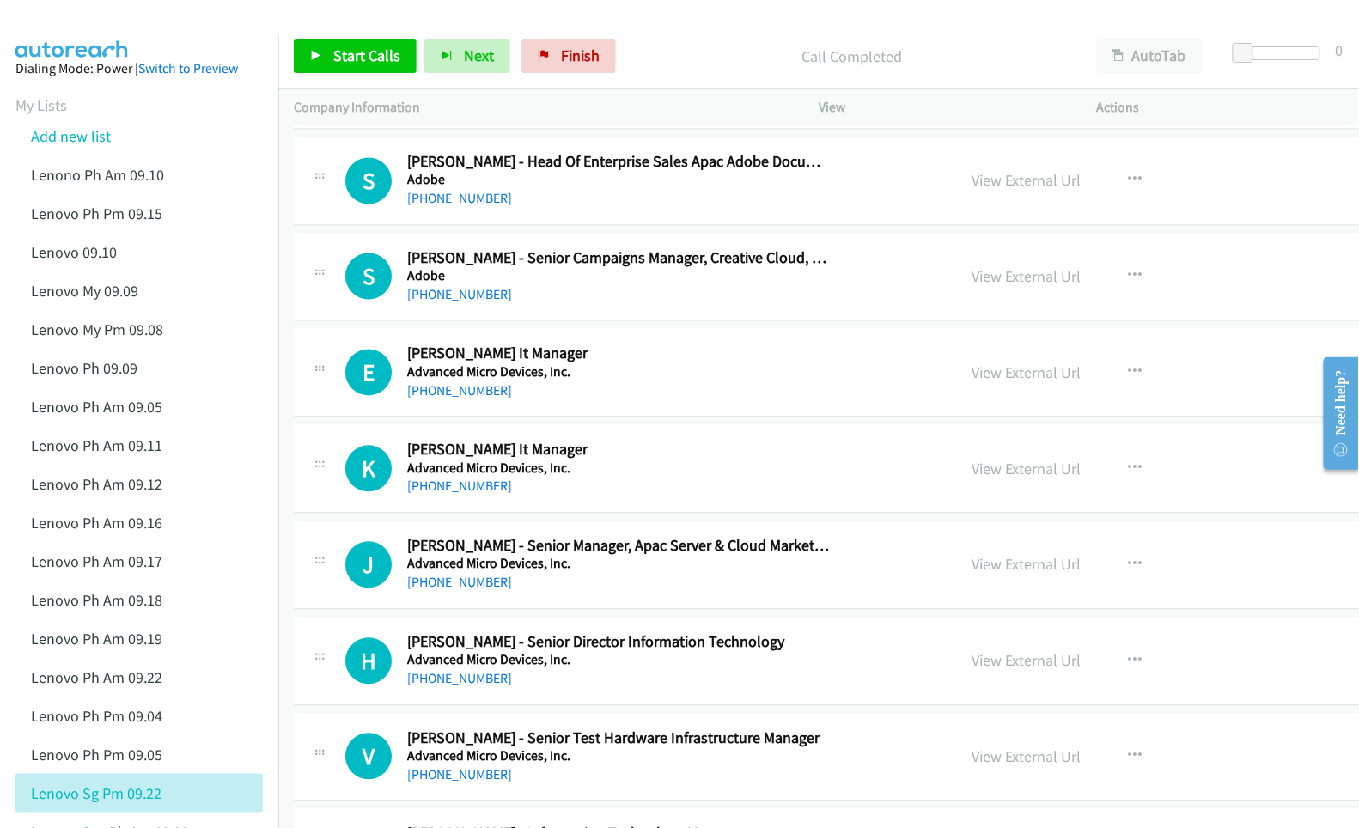
scroll to position [3092, 0]
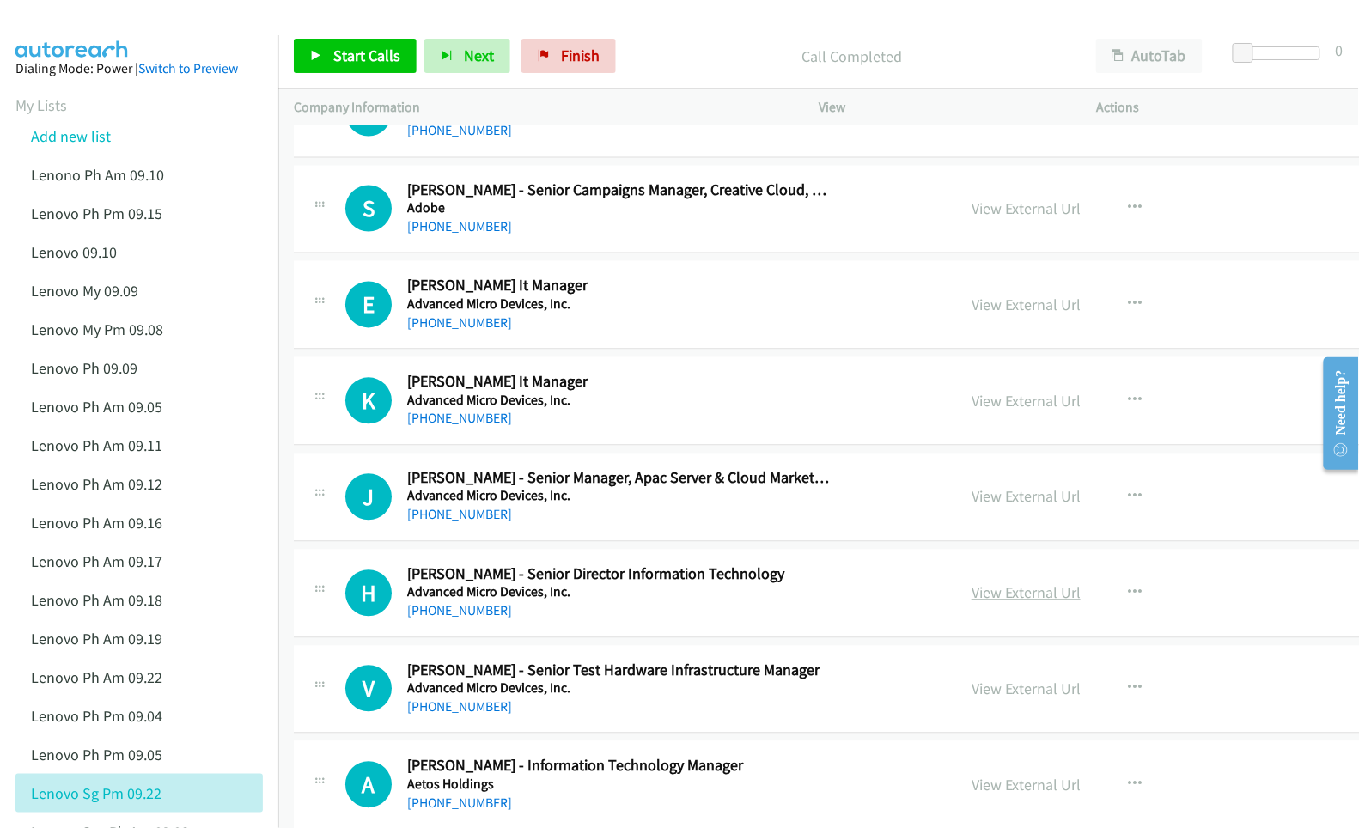
click at [971, 602] on link "View External Url" at bounding box center [1025, 593] width 109 height 20
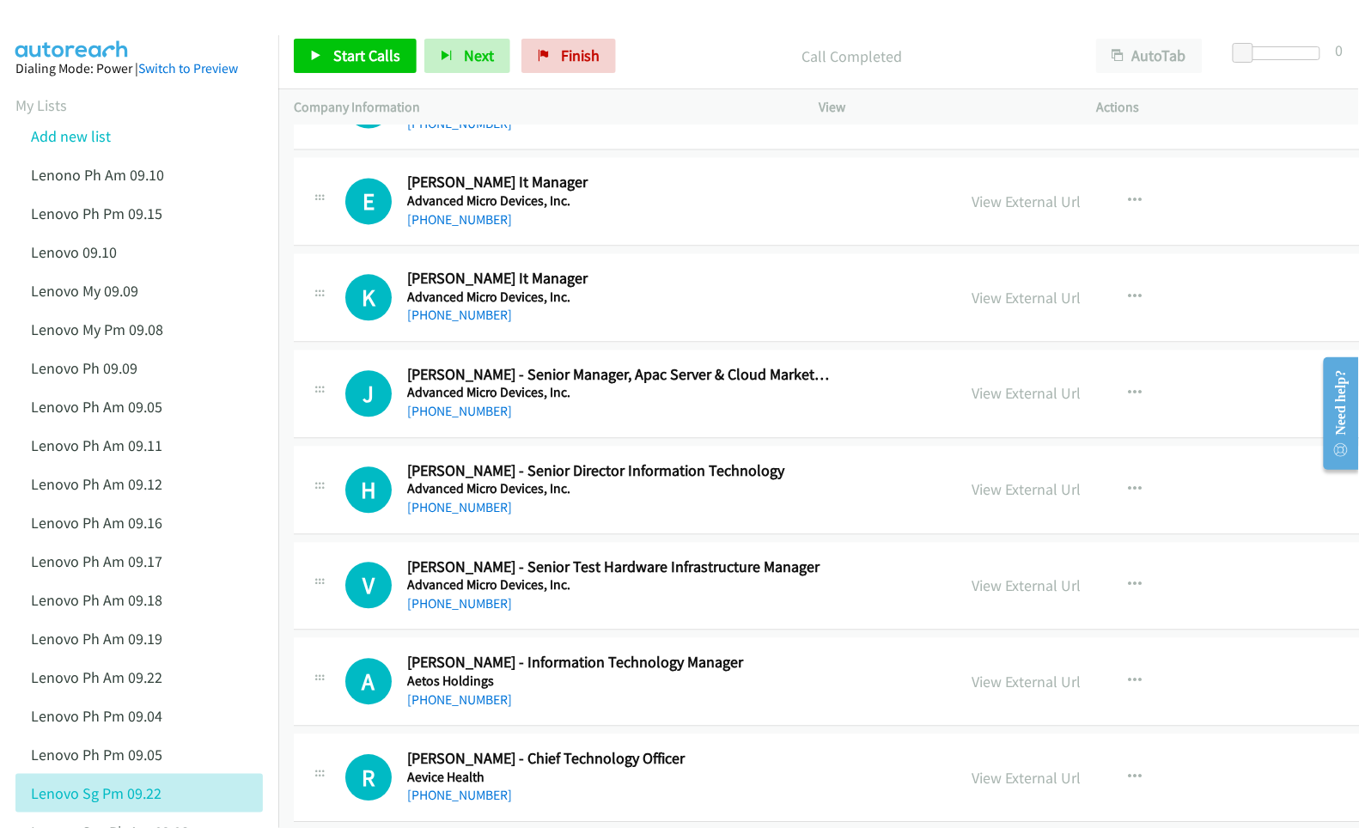
scroll to position [3206, 0]
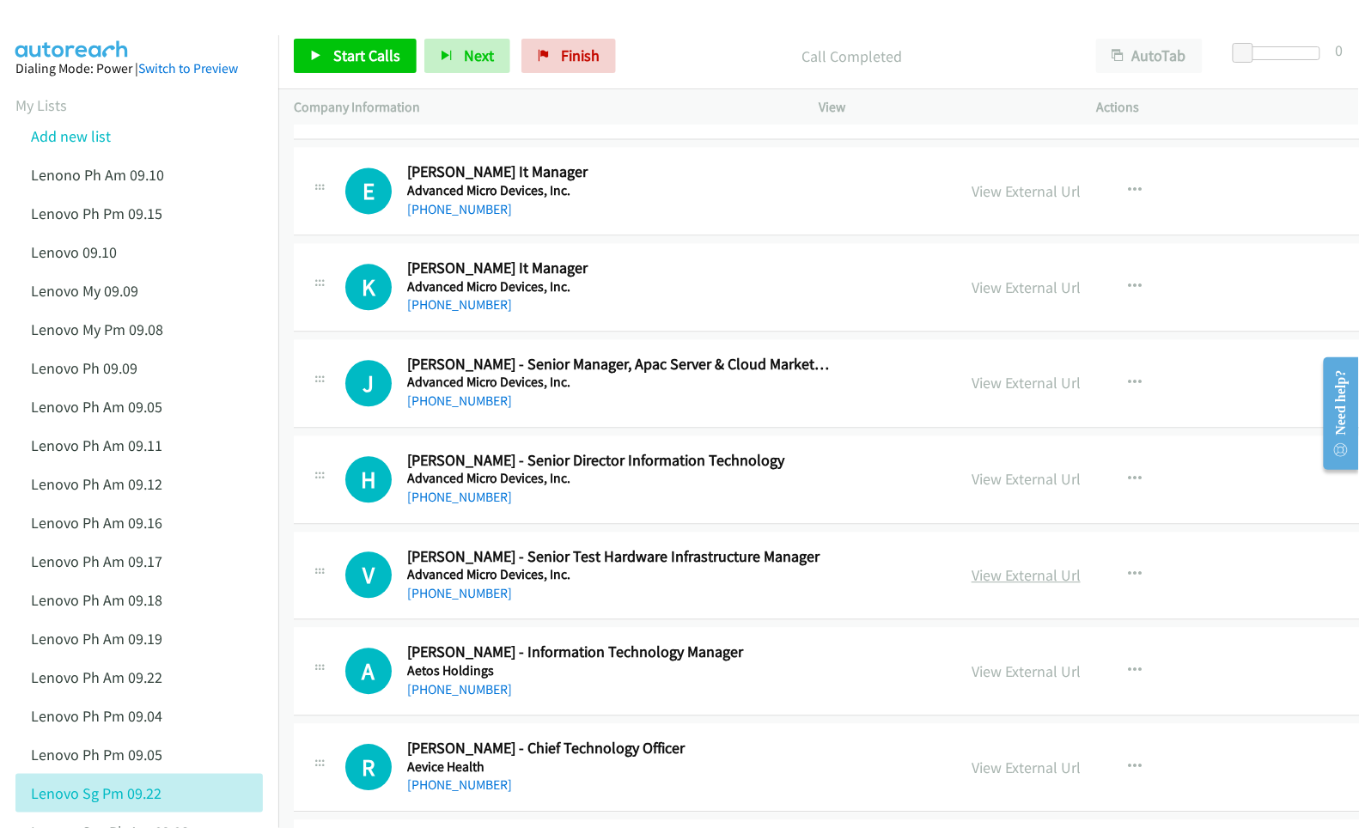
click at [971, 585] on link "View External Url" at bounding box center [1025, 575] width 109 height 20
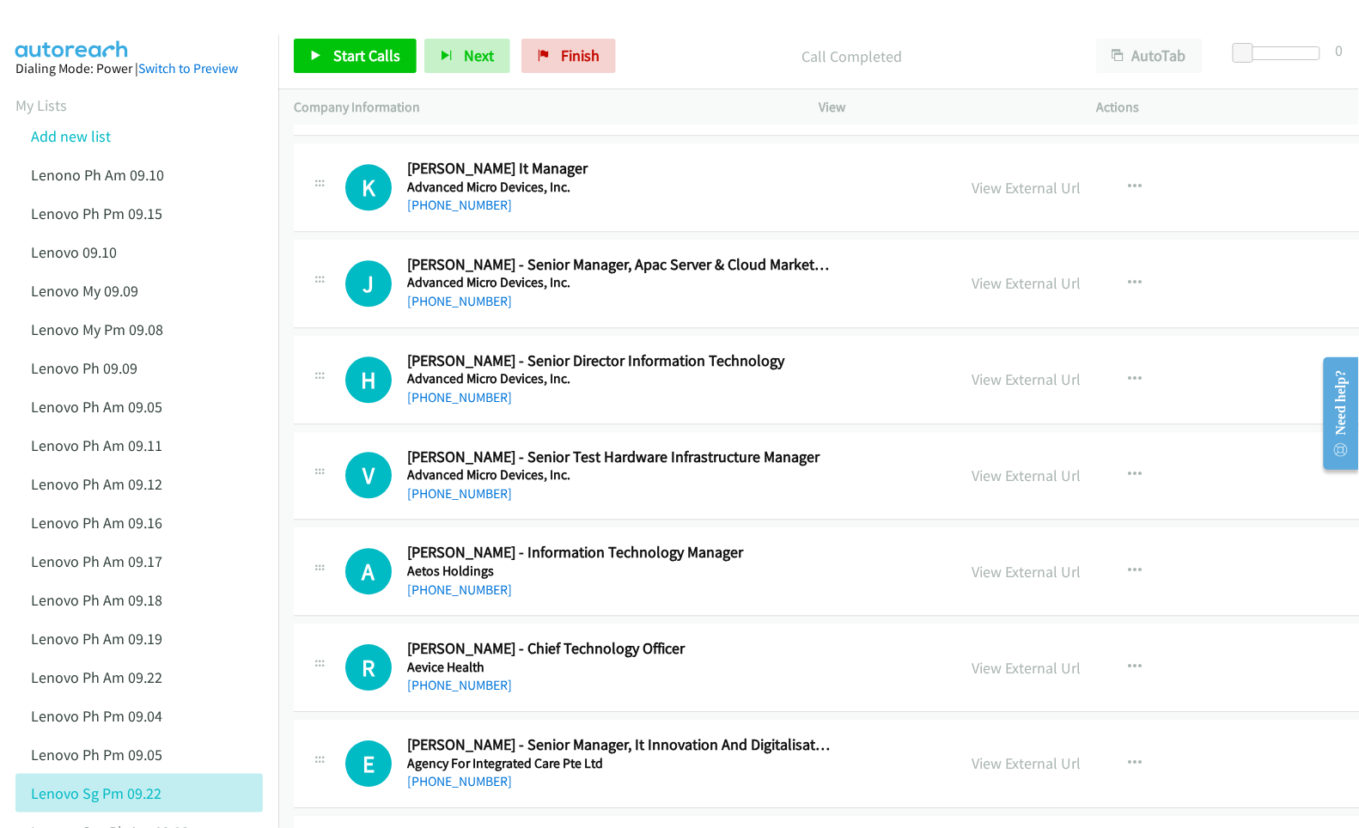
scroll to position [3321, 0]
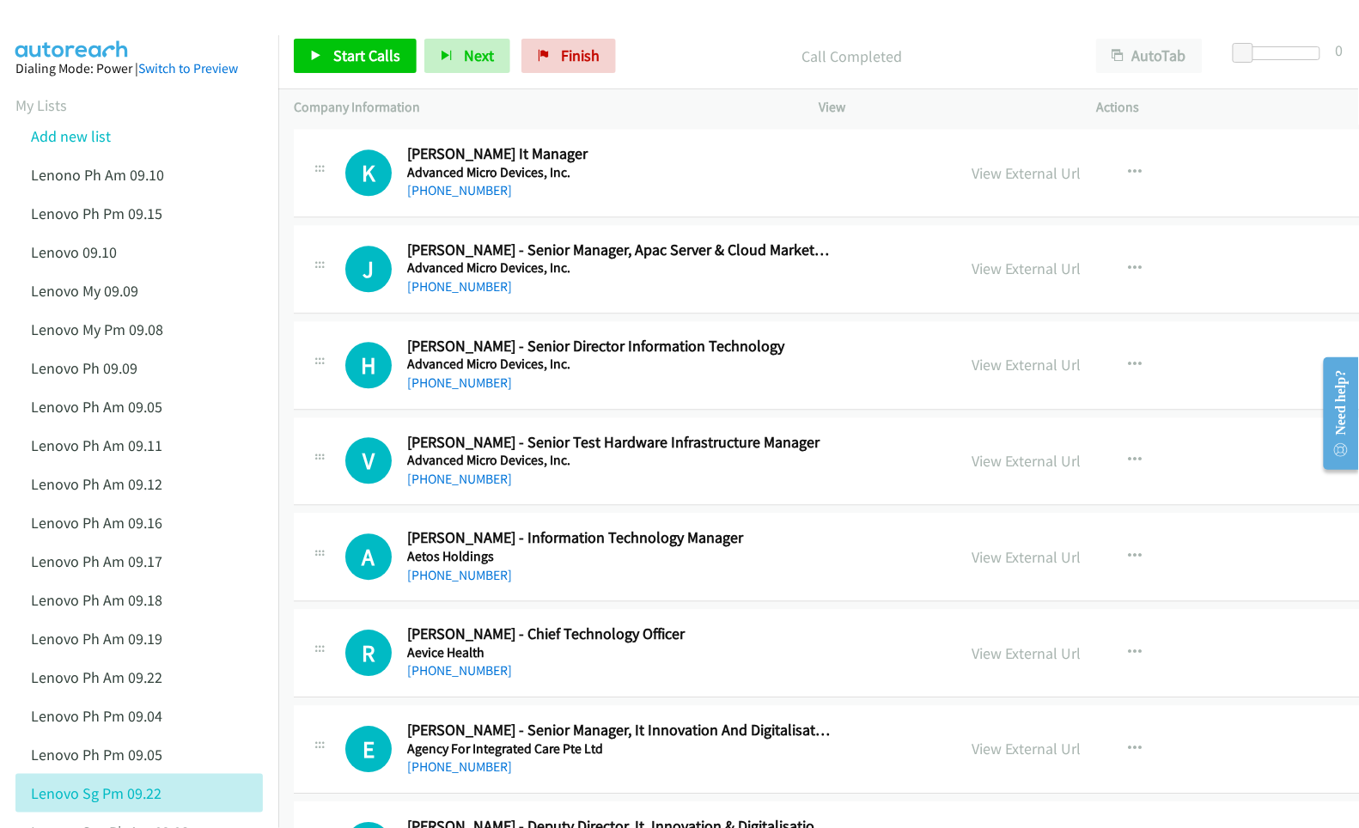
drag, startPoint x: 983, startPoint y: 572, endPoint x: 965, endPoint y: 639, distance: 69.2
click at [971, 567] on link "View External Url" at bounding box center [1025, 557] width 109 height 20
click at [971, 660] on link "View External Url" at bounding box center [1025, 653] width 109 height 20
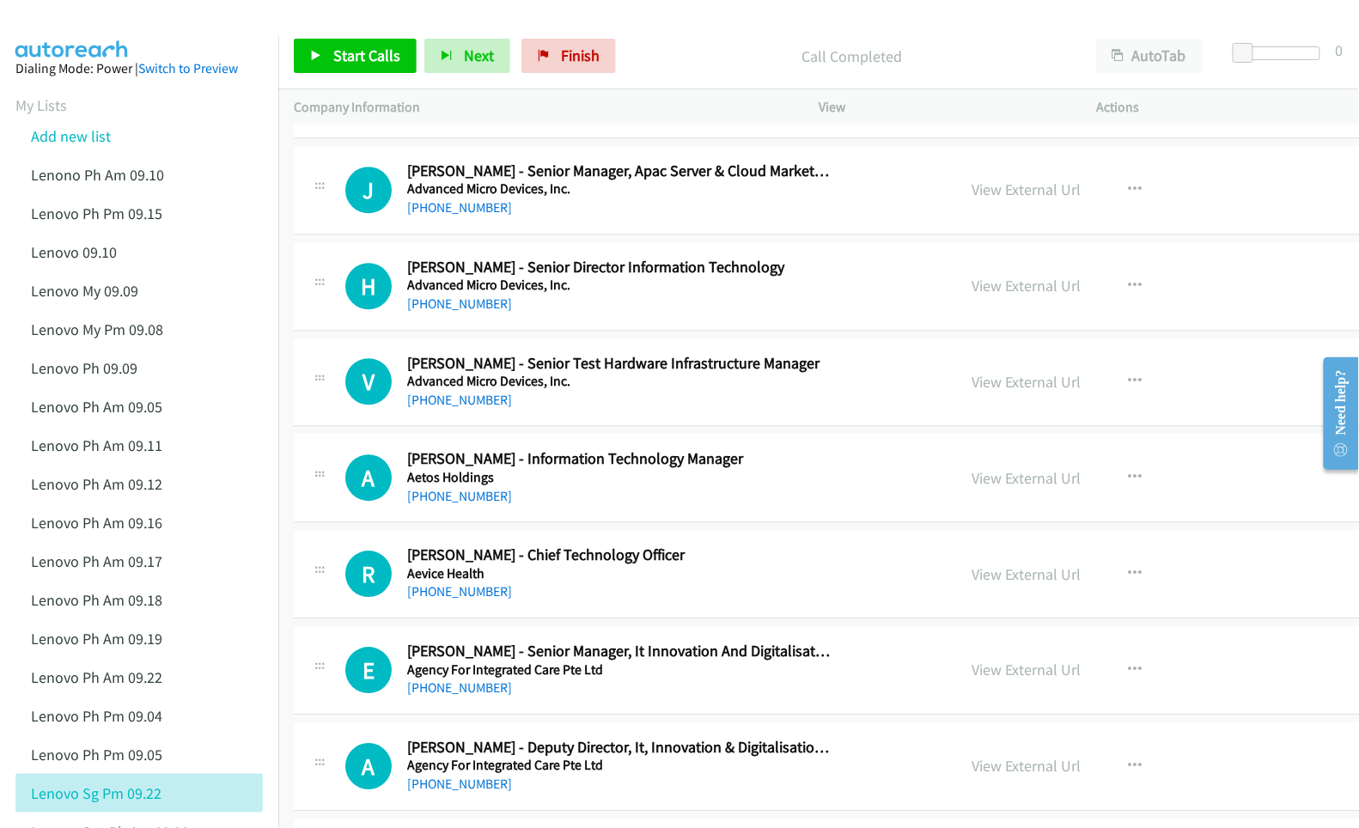
scroll to position [3436, 0]
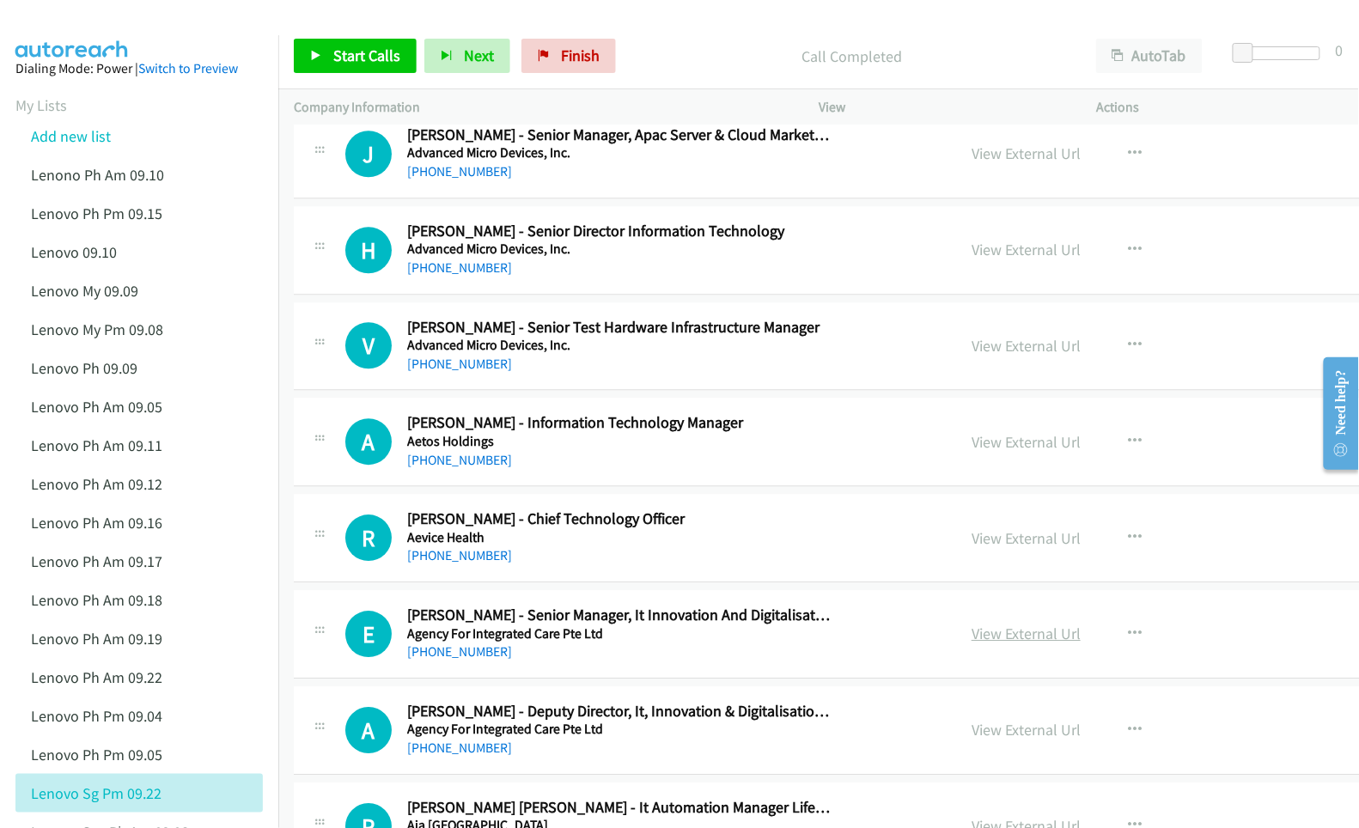
click at [971, 643] on link "View External Url" at bounding box center [1025, 634] width 109 height 20
click at [977, 740] on link "View External Url" at bounding box center [1025, 730] width 109 height 20
